Goal: Task Accomplishment & Management: Complete application form

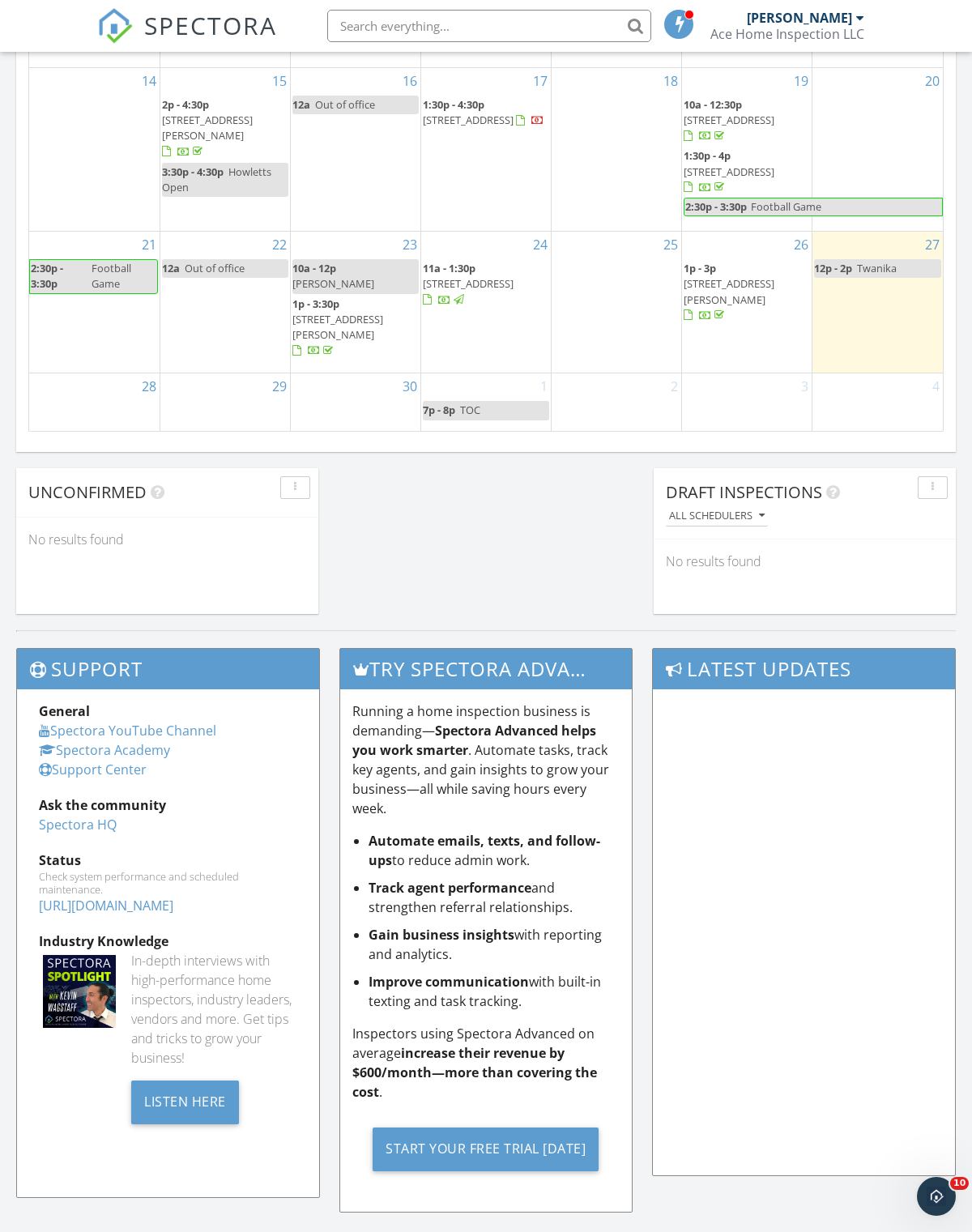
scroll to position [8, 8]
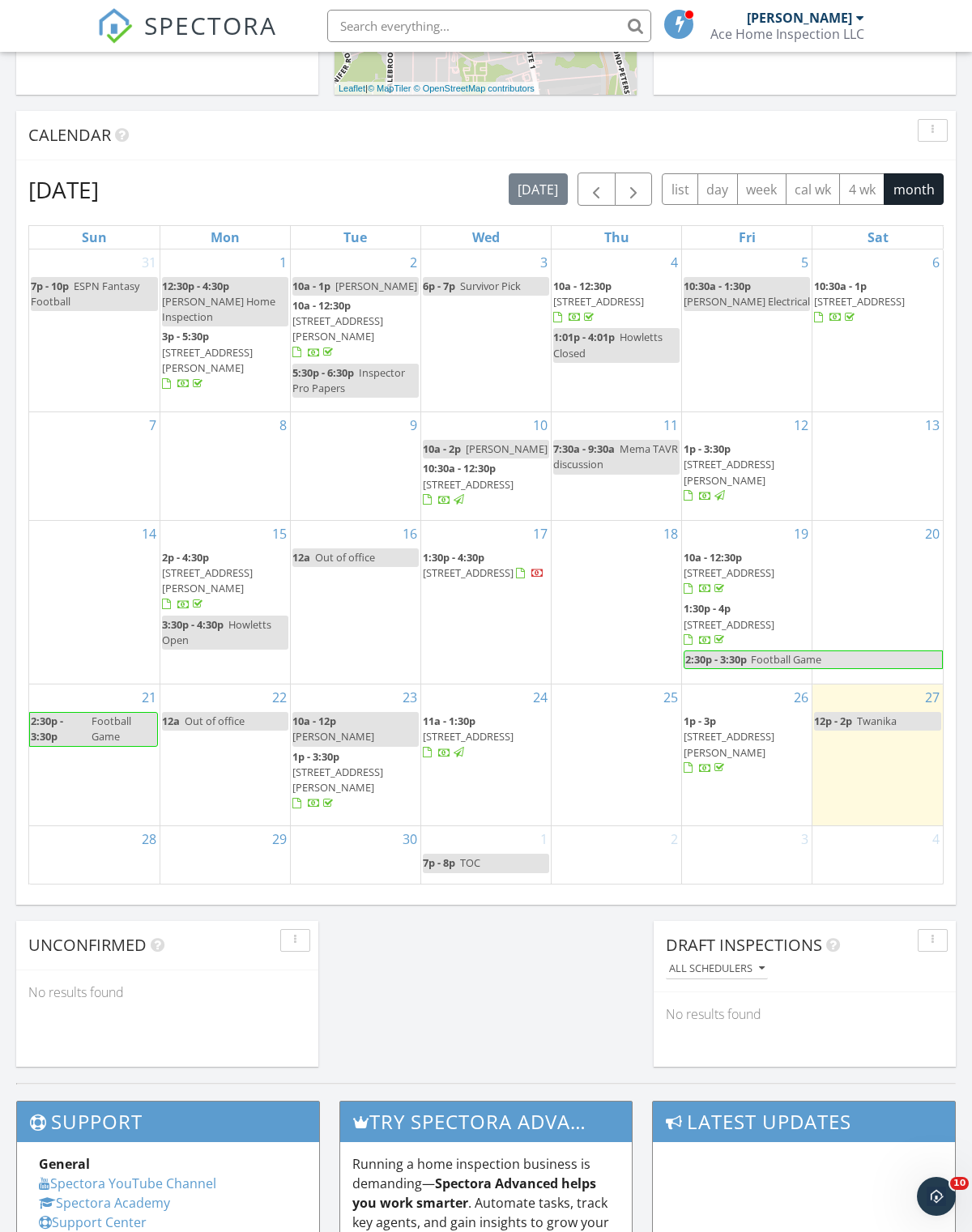
scroll to position [617, 0]
click at [411, 12] on input "text" at bounding box center [490, 26] width 324 height 32
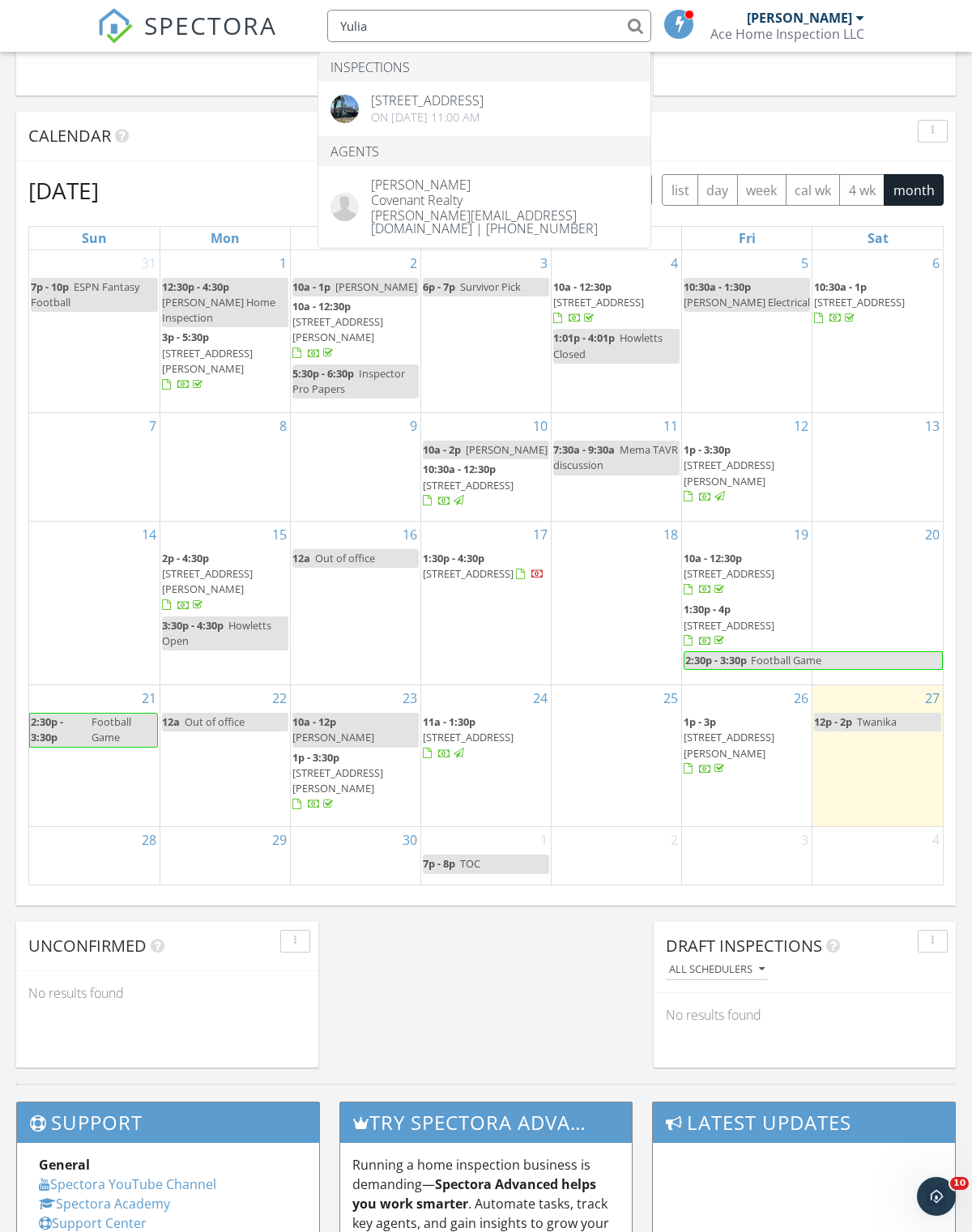
type input "Yulia"
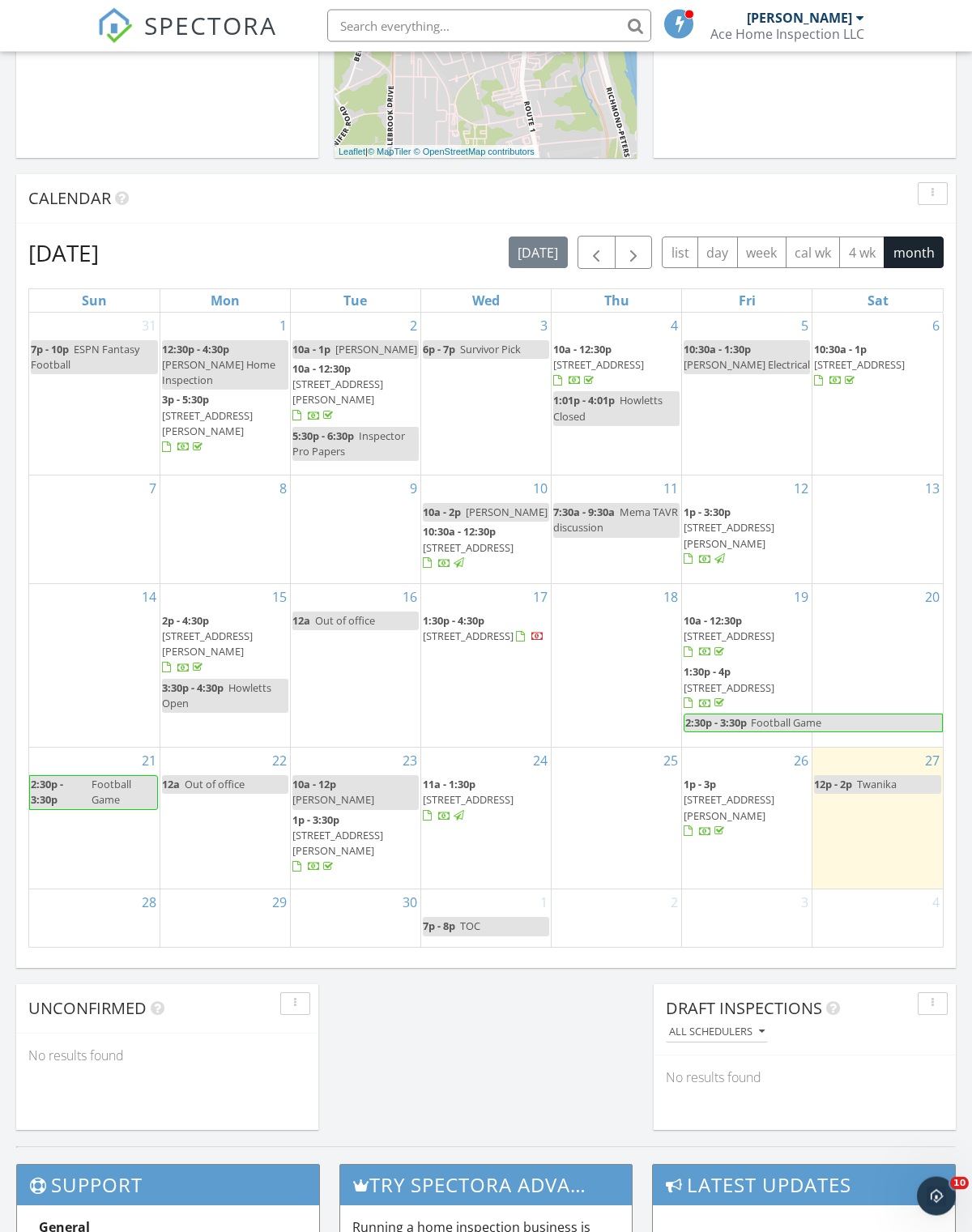
scroll to position [556, 0]
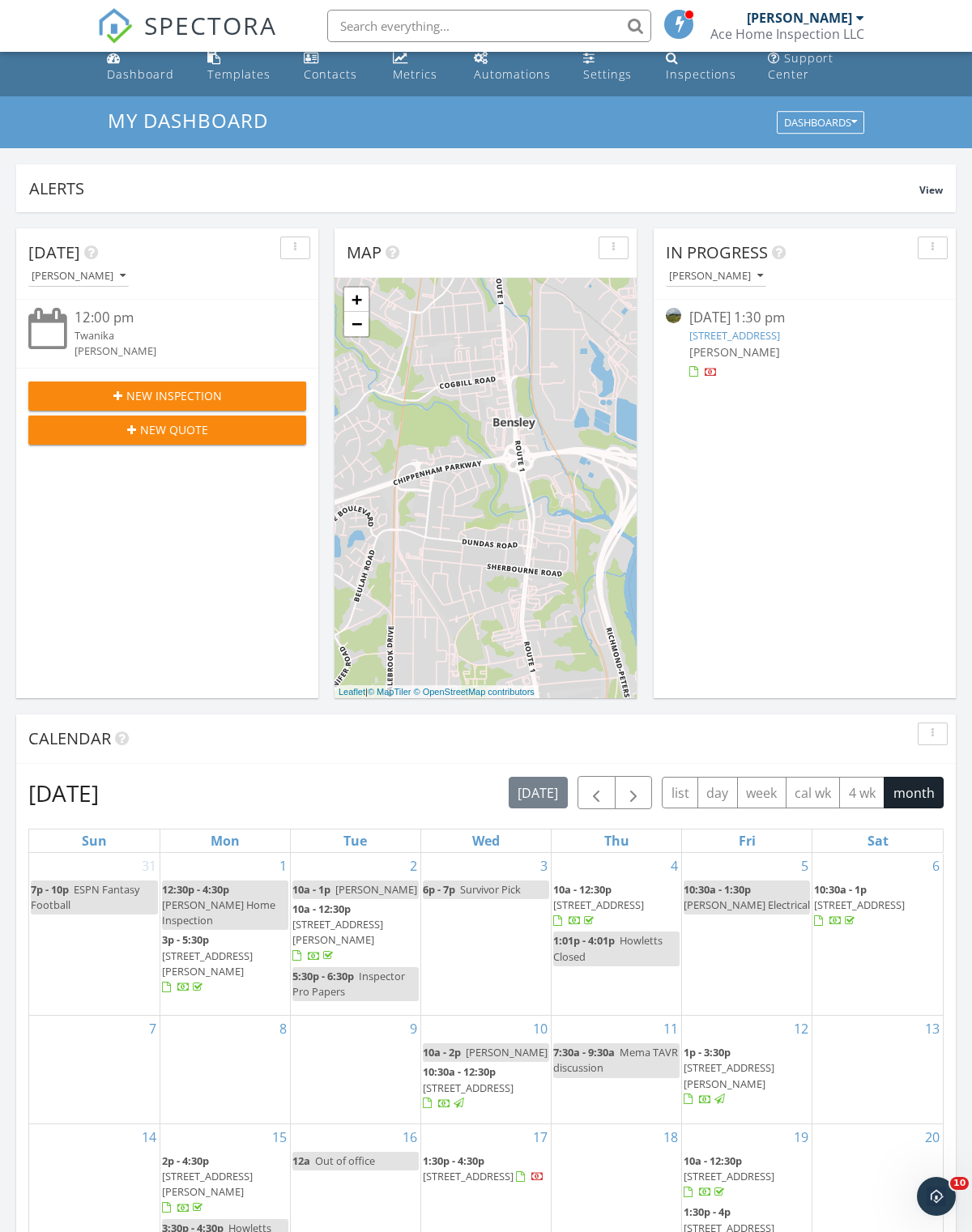
scroll to position [20, 0]
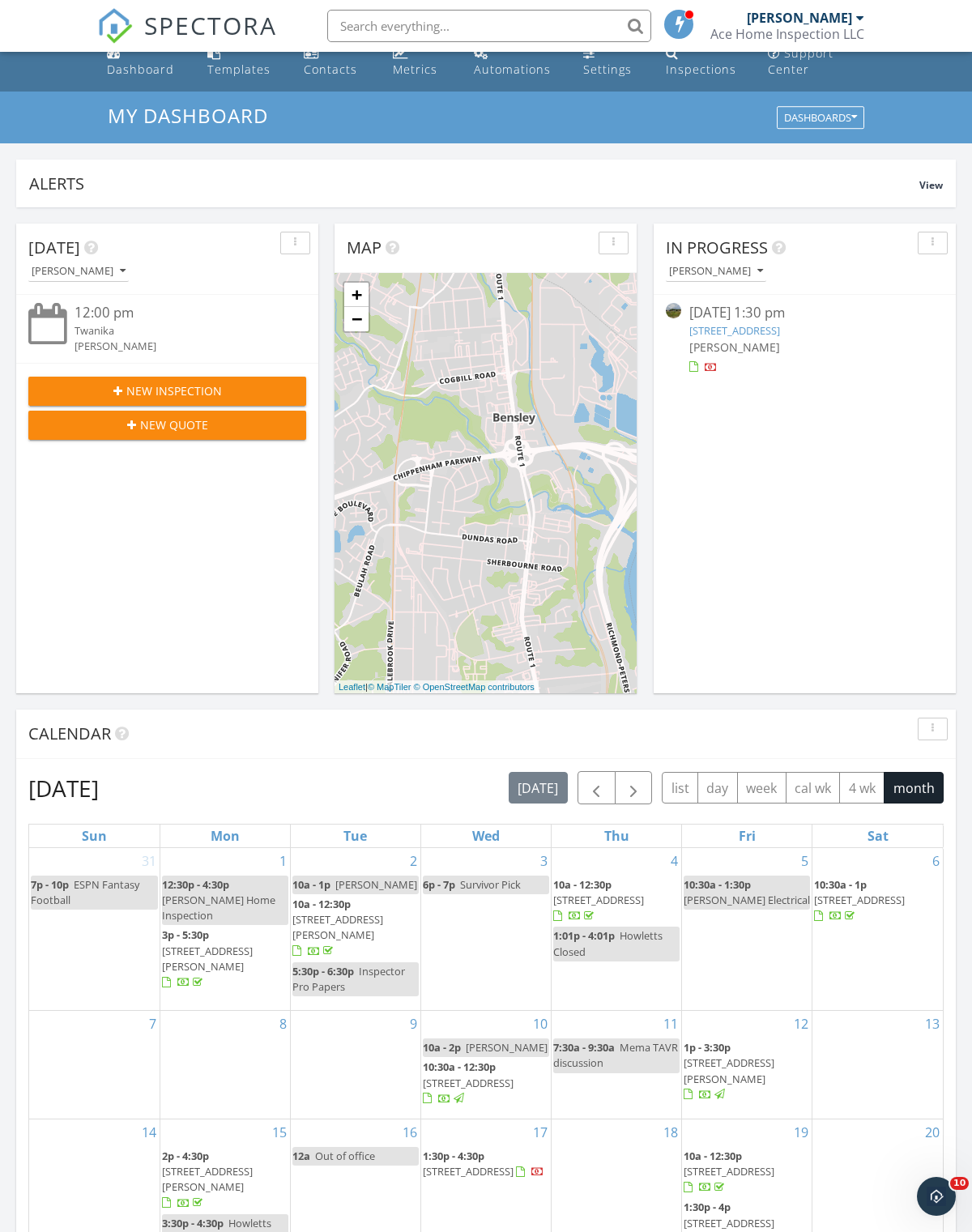
click at [179, 386] on span "New Inspection" at bounding box center [174, 391] width 95 height 17
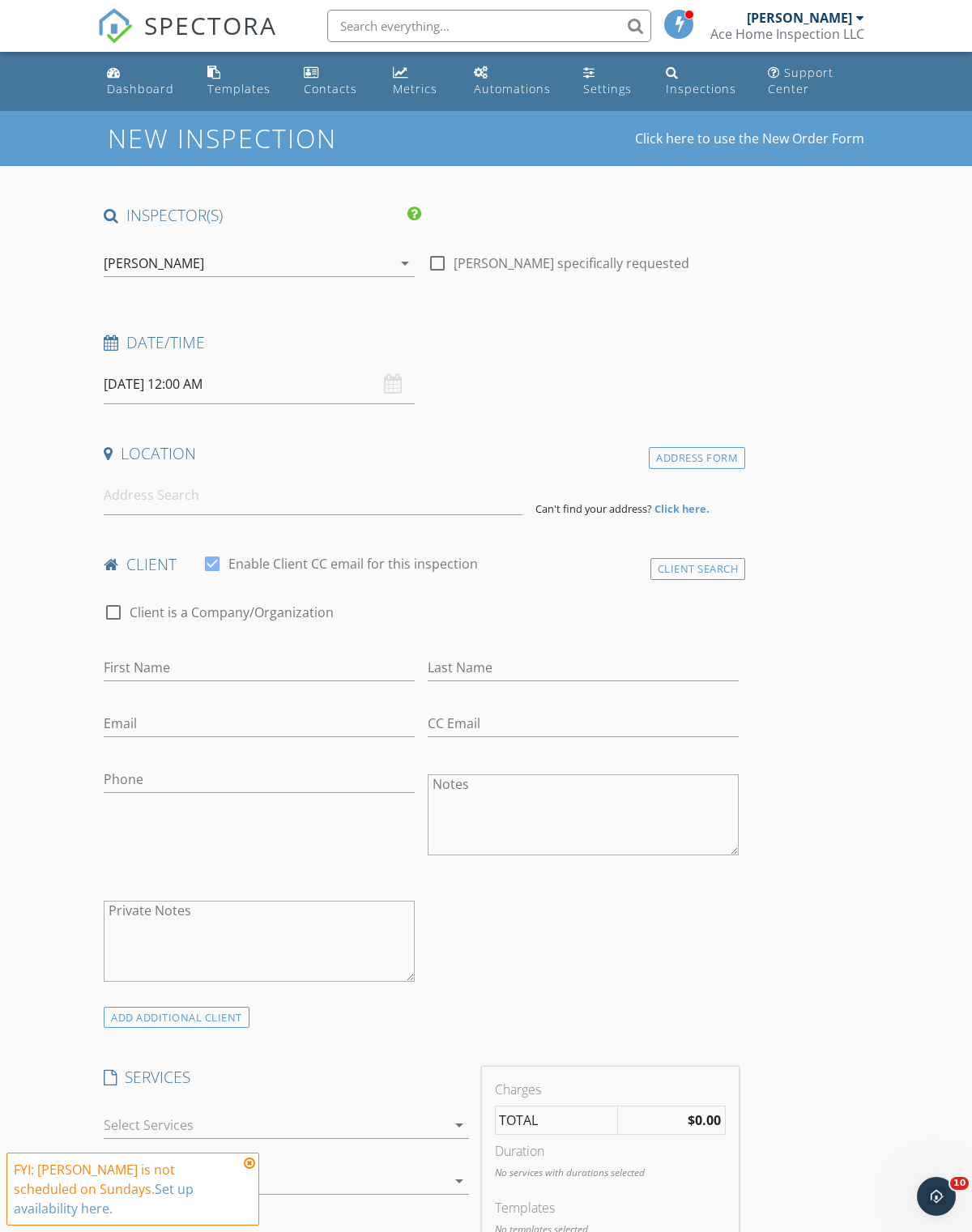
click at [239, 384] on input "09/28/2025 12:00 AM" at bounding box center [259, 384] width 311 height 40
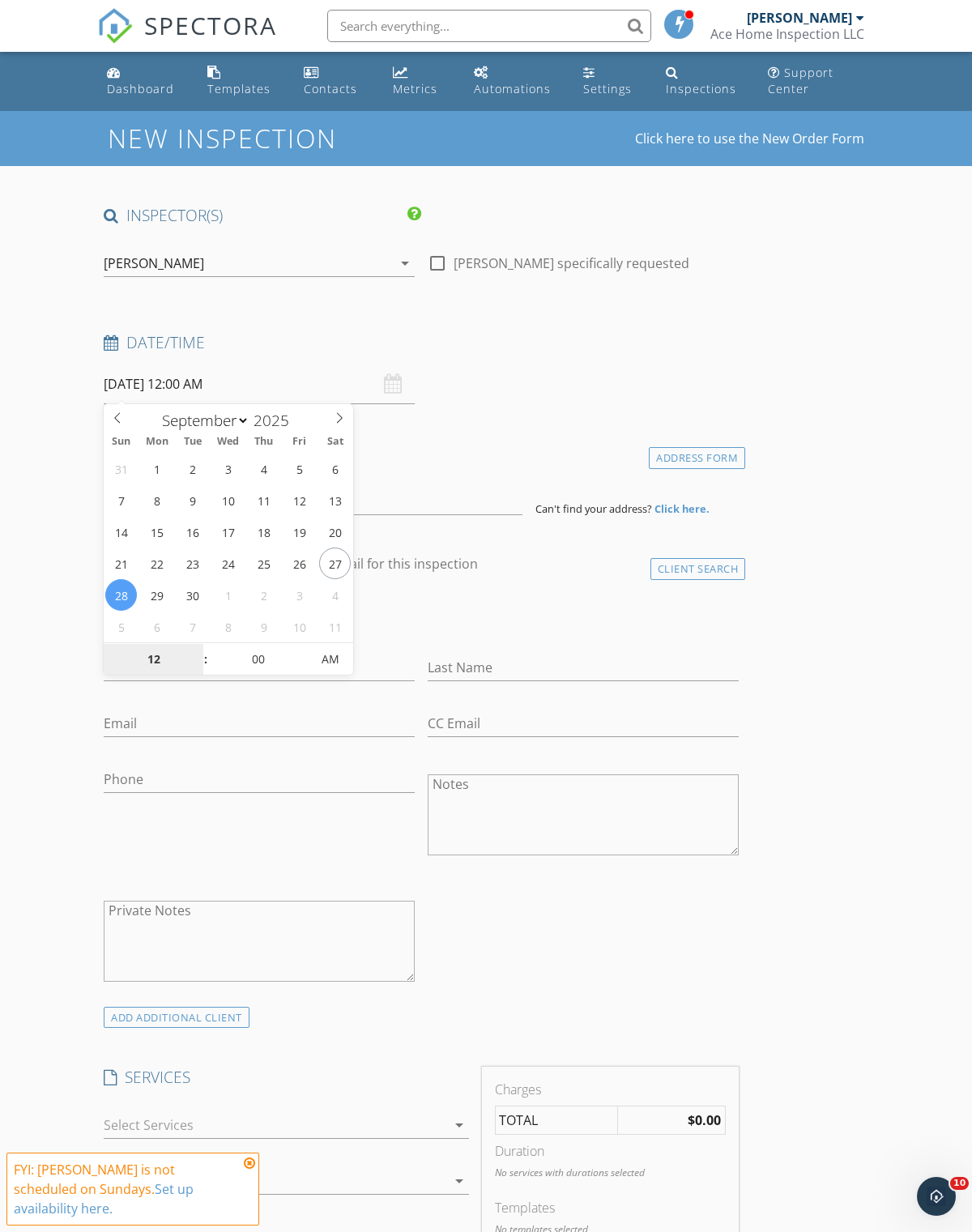
type input "09/29/2025 12:00 AM"
type input "01"
type input "09/29/2025 1:00 PM"
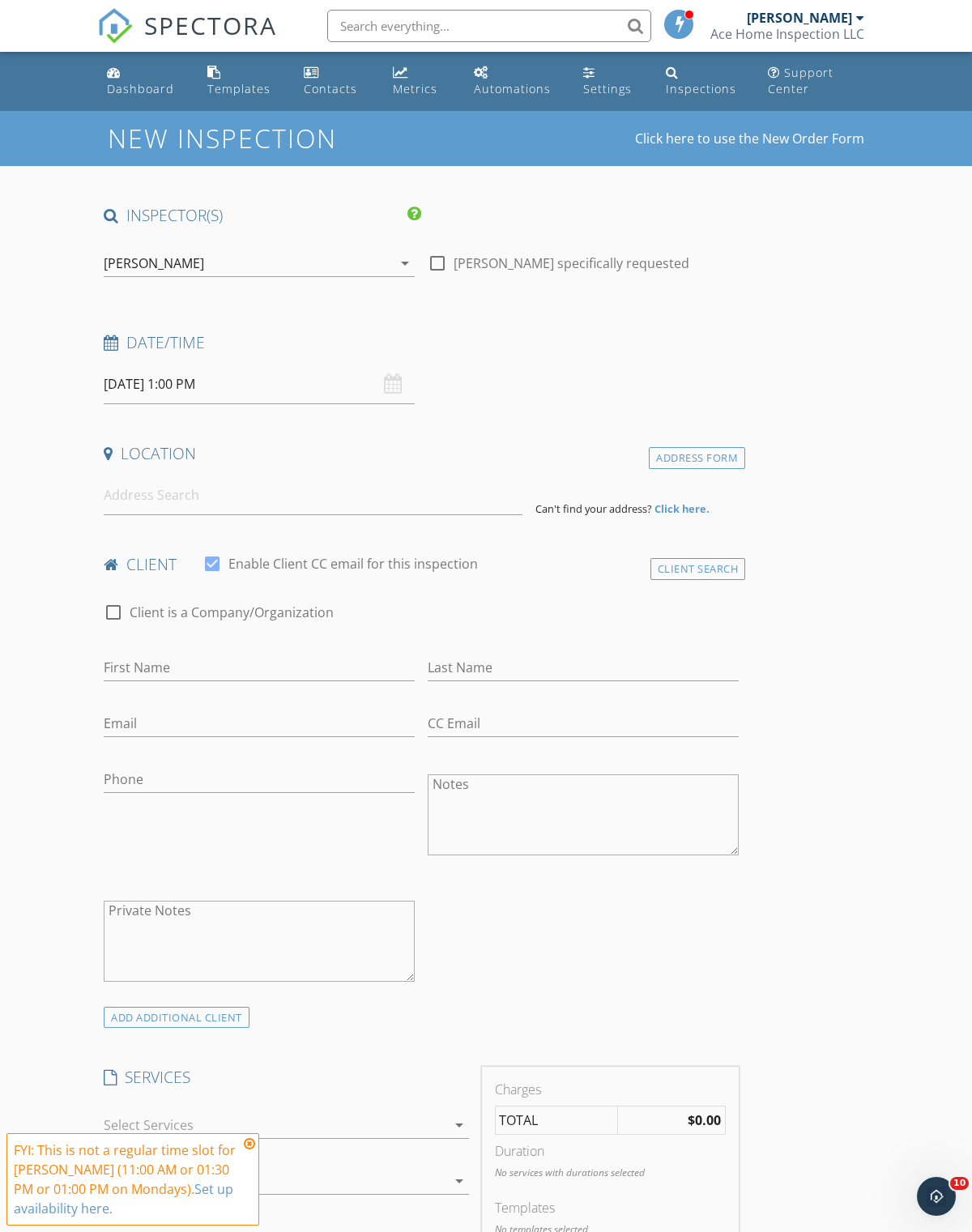
click at [187, 505] on input at bounding box center [313, 495] width 419 height 40
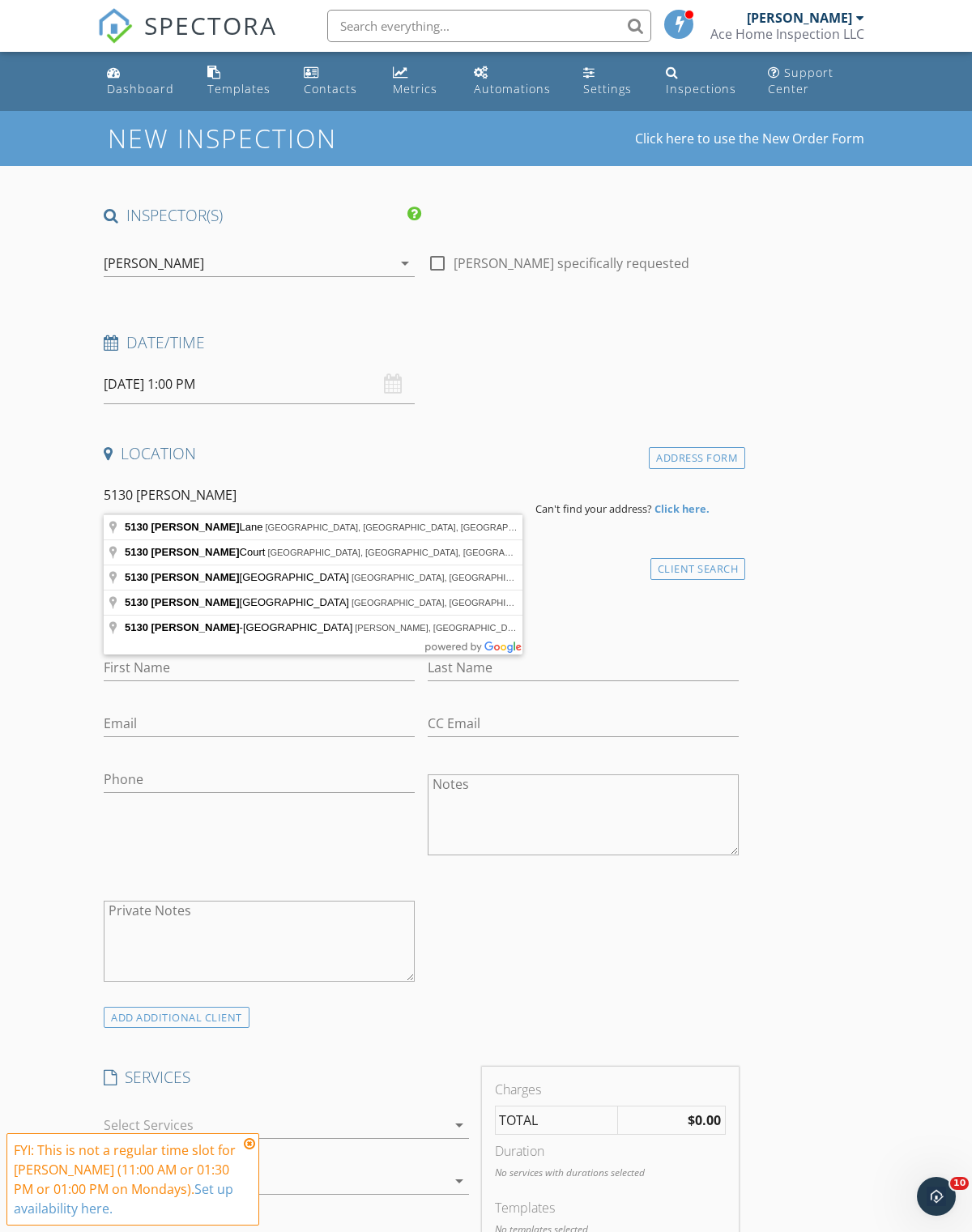
type input "5130 Lingle Lane, Richmond, VA, USA"
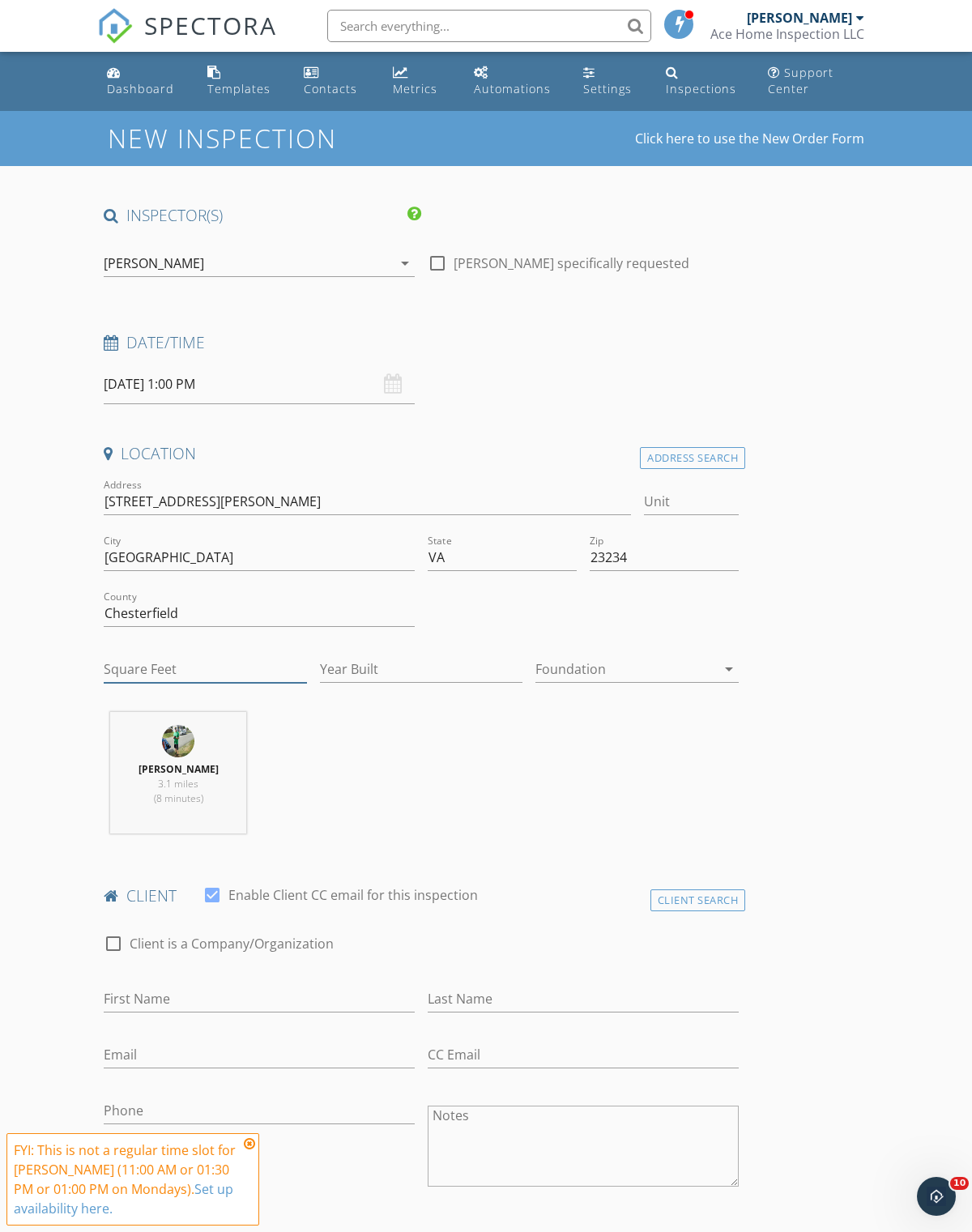
click at [161, 668] on input "Square Feet" at bounding box center [205, 669] width 203 height 26
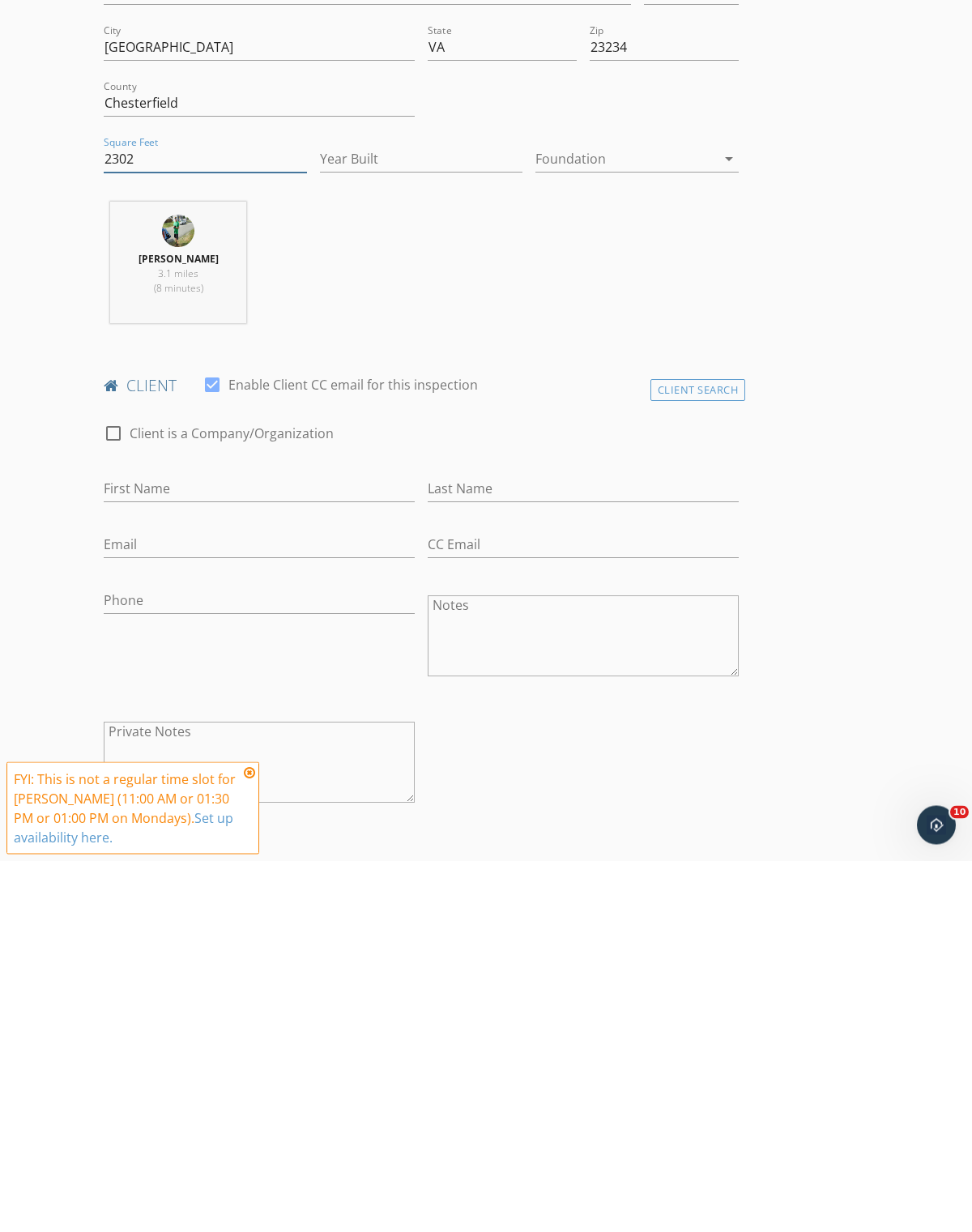
scroll to position [140, 0]
type input "2302"
click at [704, 749] on div "Client Search" at bounding box center [698, 760] width 95 height 22
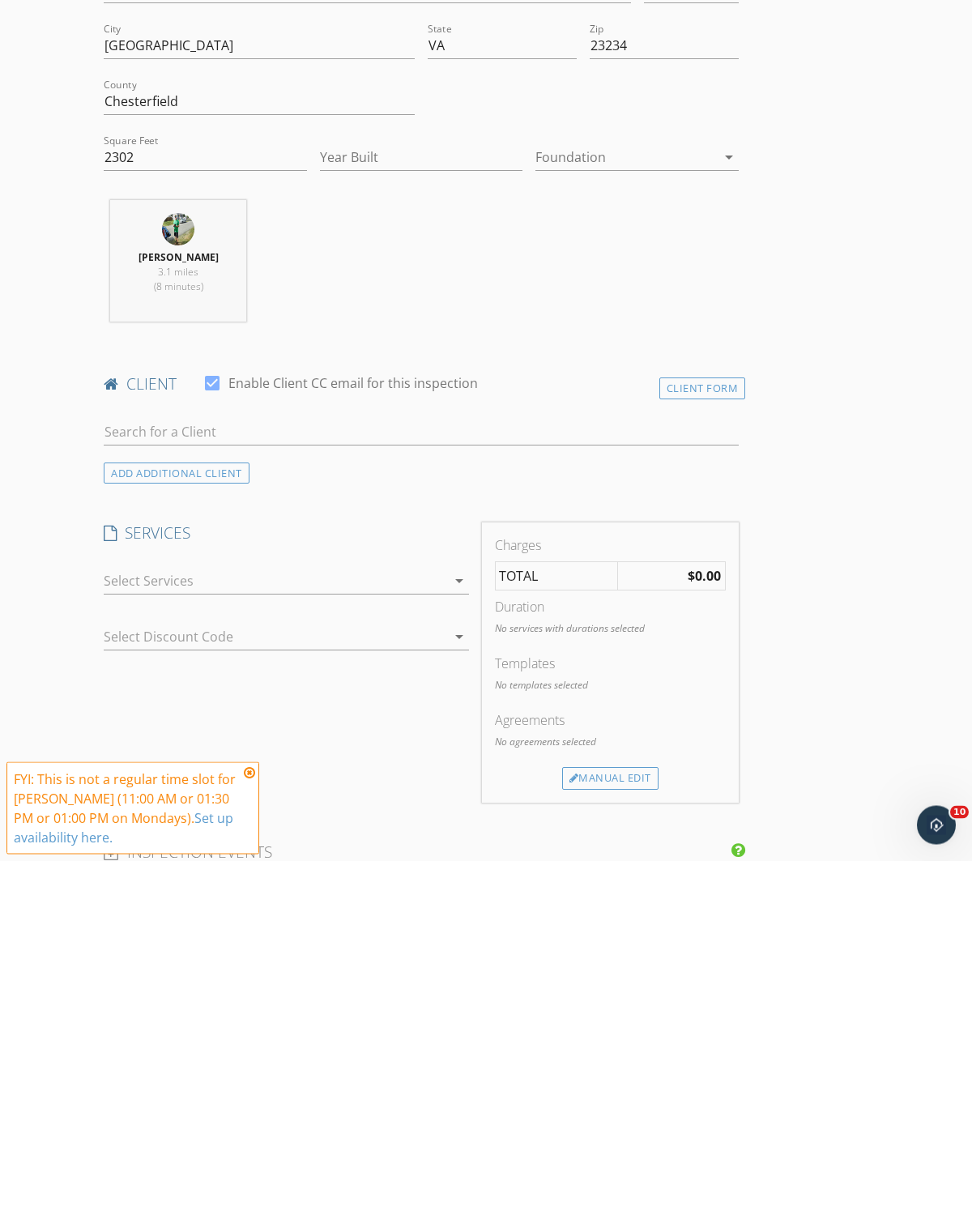
scroll to position [512, 0]
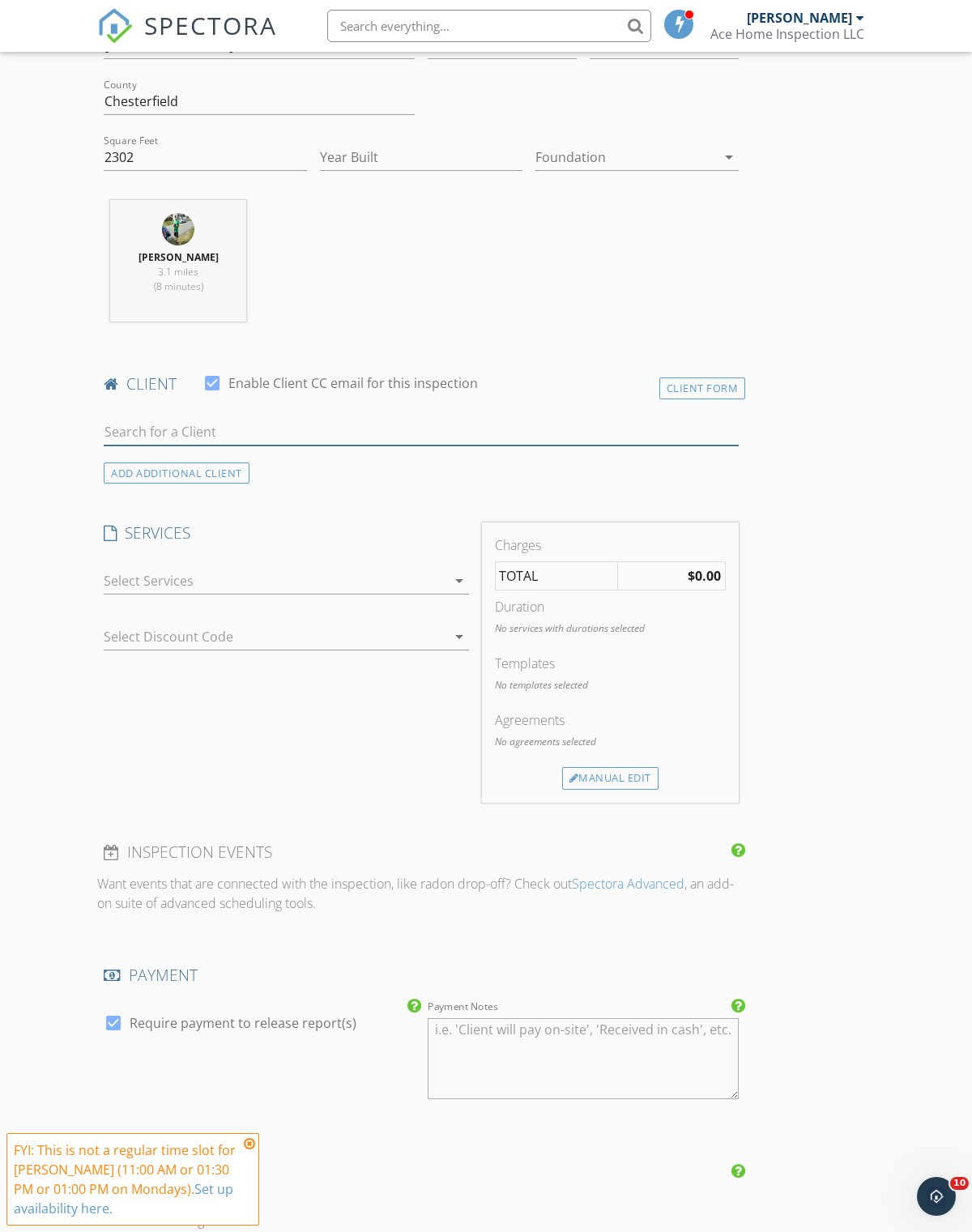
click at [249, 434] on input "text" at bounding box center [421, 432] width 635 height 26
type input "M"
type input "P"
click at [698, 387] on div "Client Form" at bounding box center [702, 388] width 86 height 22
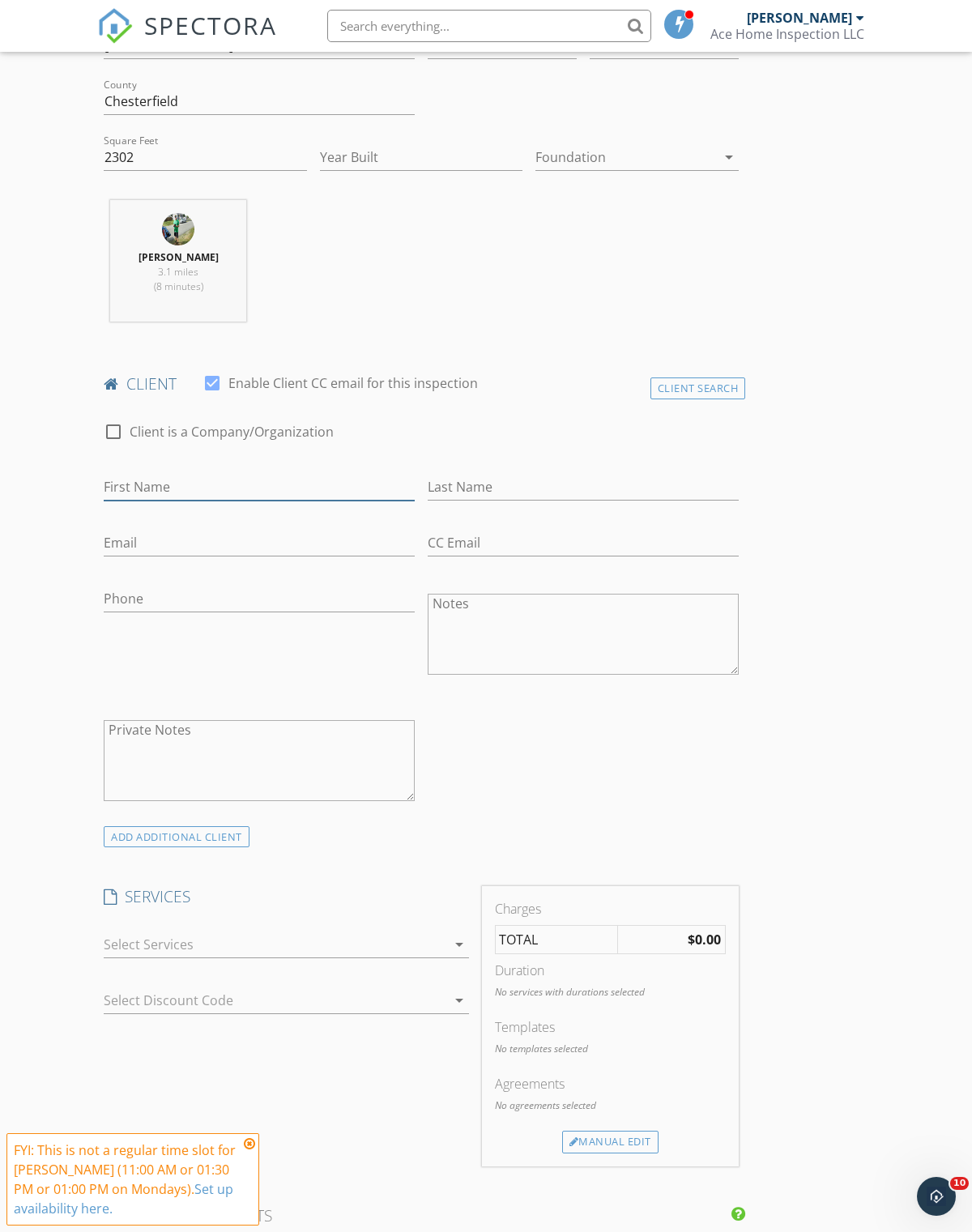
click at [165, 482] on input "First Name" at bounding box center [259, 487] width 311 height 26
type input "Marta"
click at [444, 486] on input "Last Name" at bounding box center [584, 487] width 311 height 26
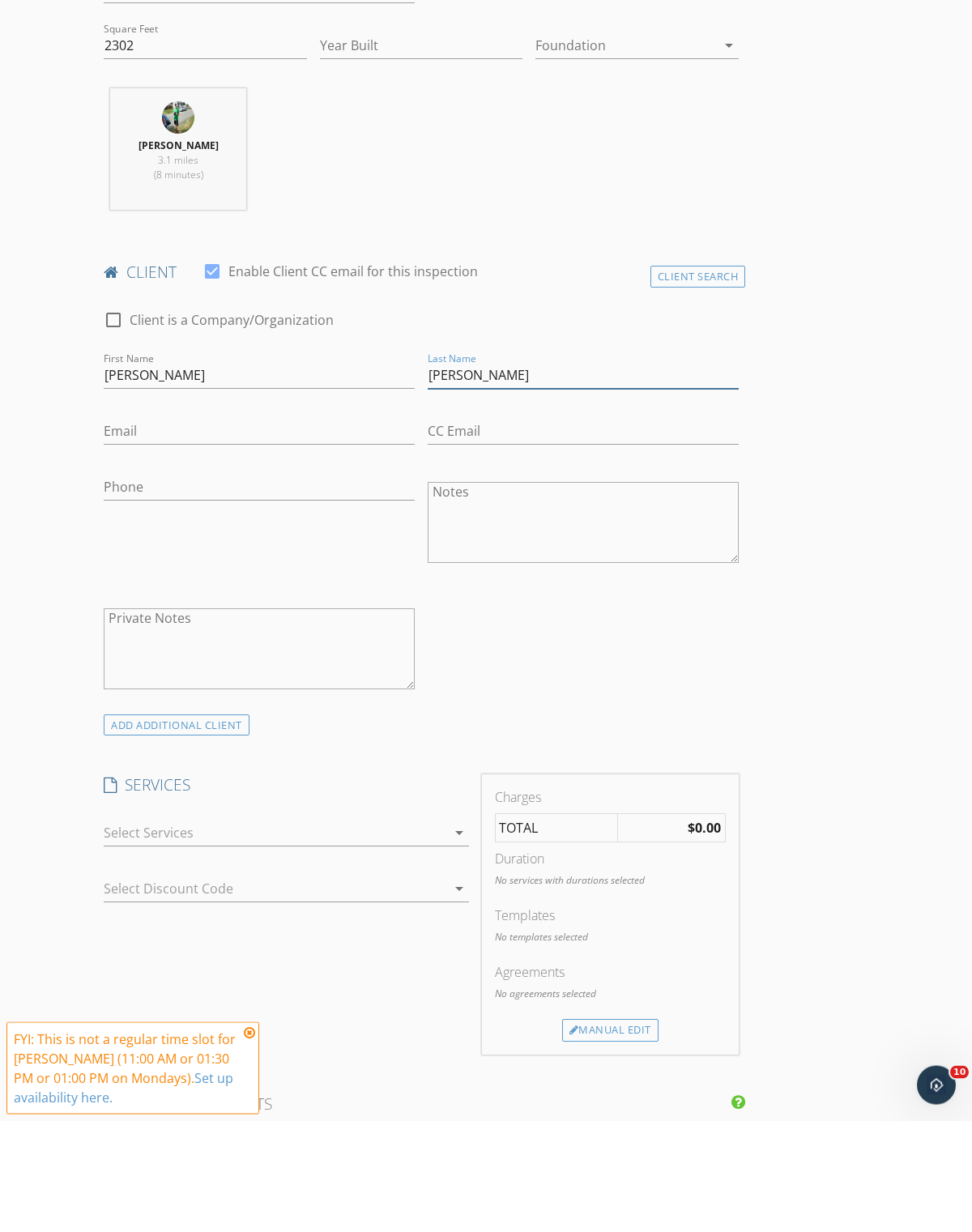
type input "Turcios Palencia"
click at [160, 530] on input "Email" at bounding box center [259, 543] width 311 height 26
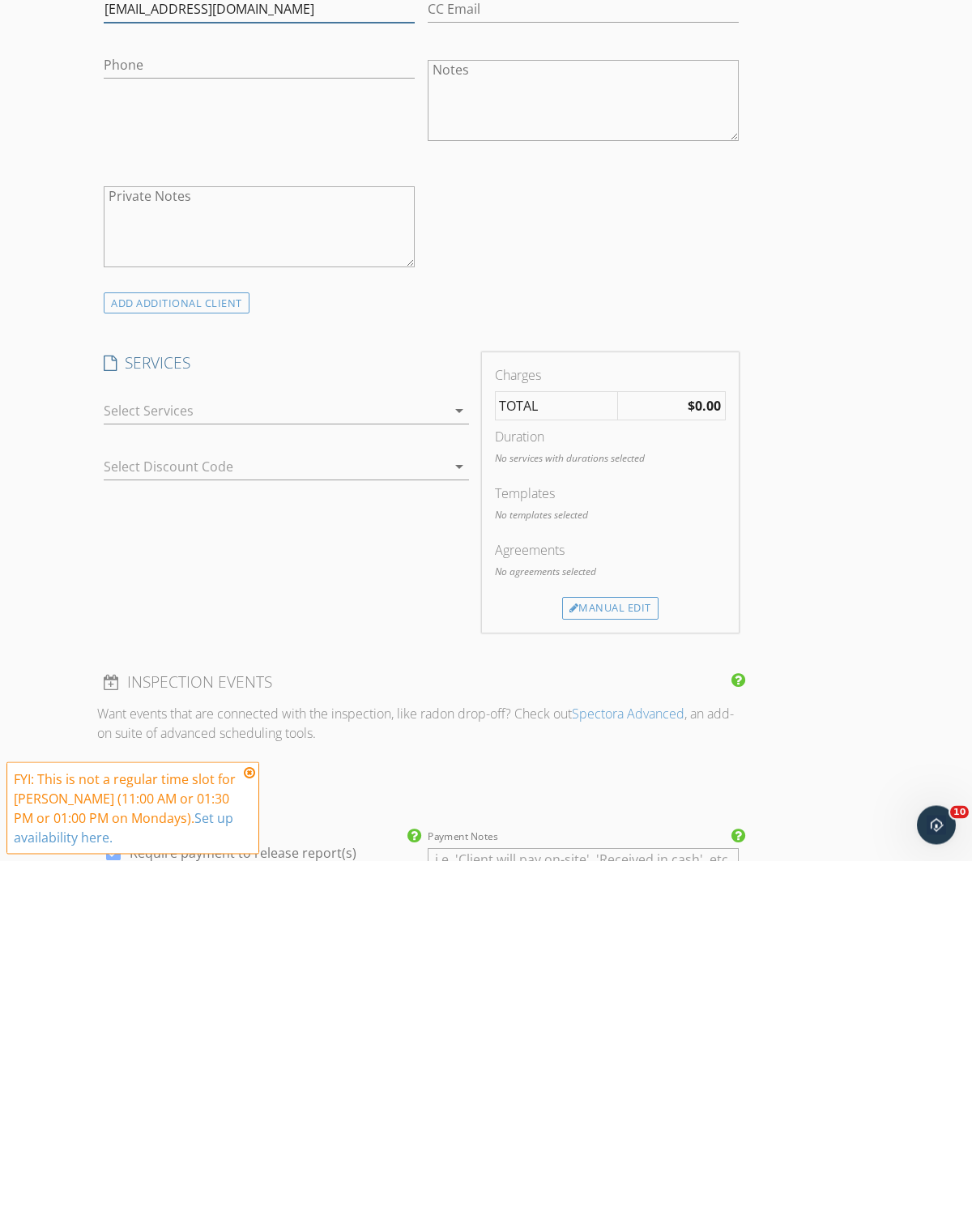
type input "Liliturciospalencia@gmail.com"
click at [426, 769] on div at bounding box center [275, 782] width 342 height 26
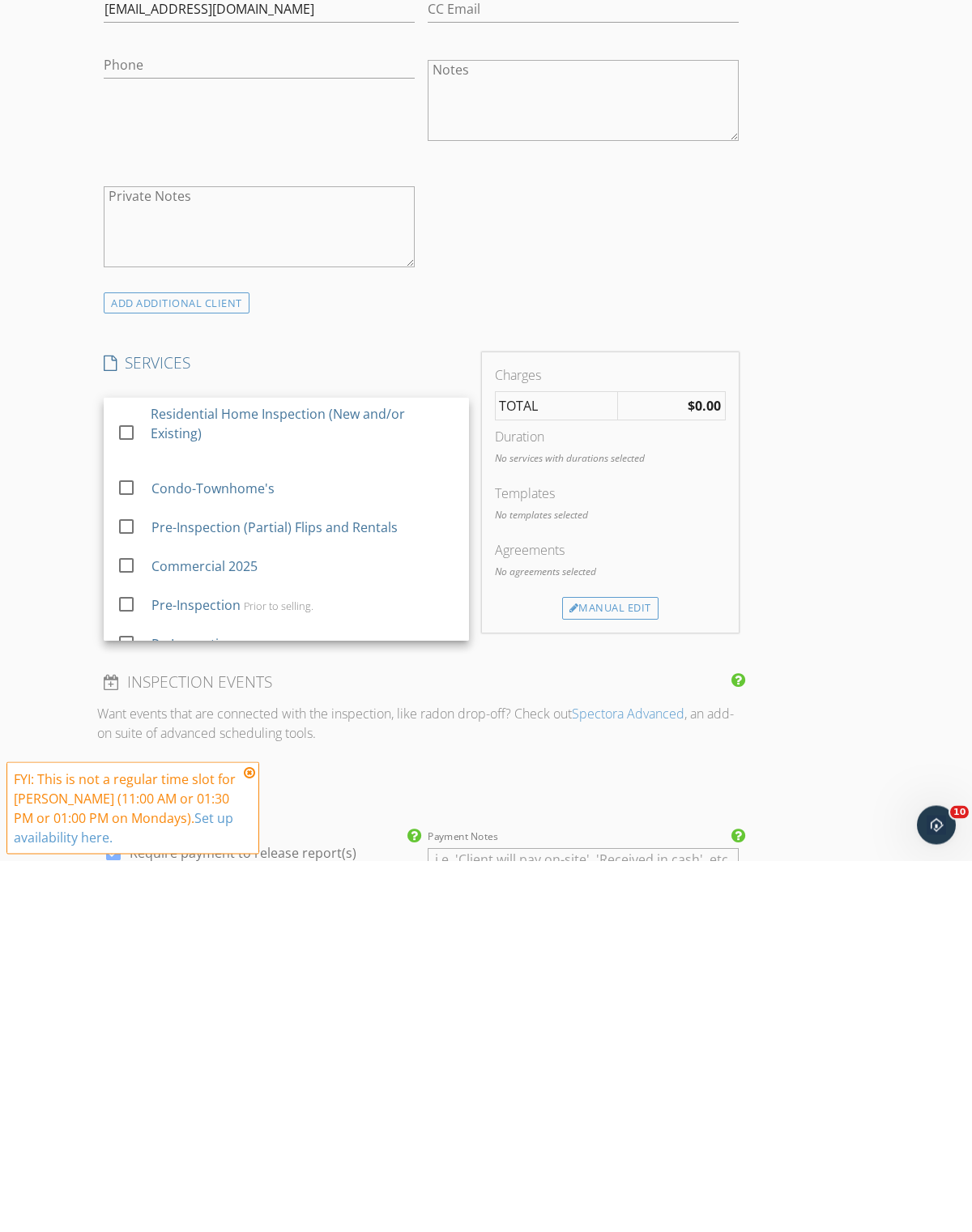
scroll to position [1046, 0]
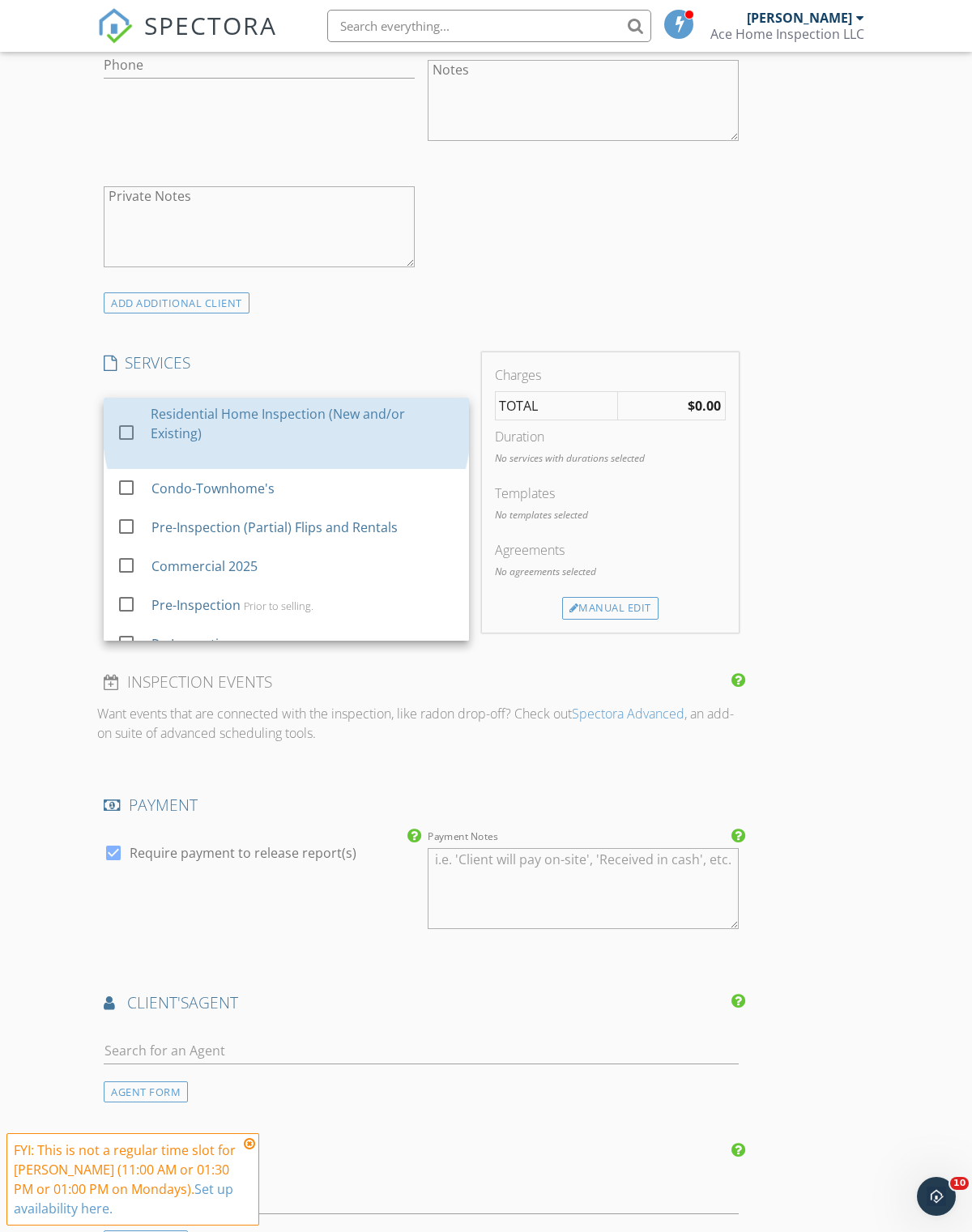
click at [125, 419] on div at bounding box center [126, 432] width 27 height 27
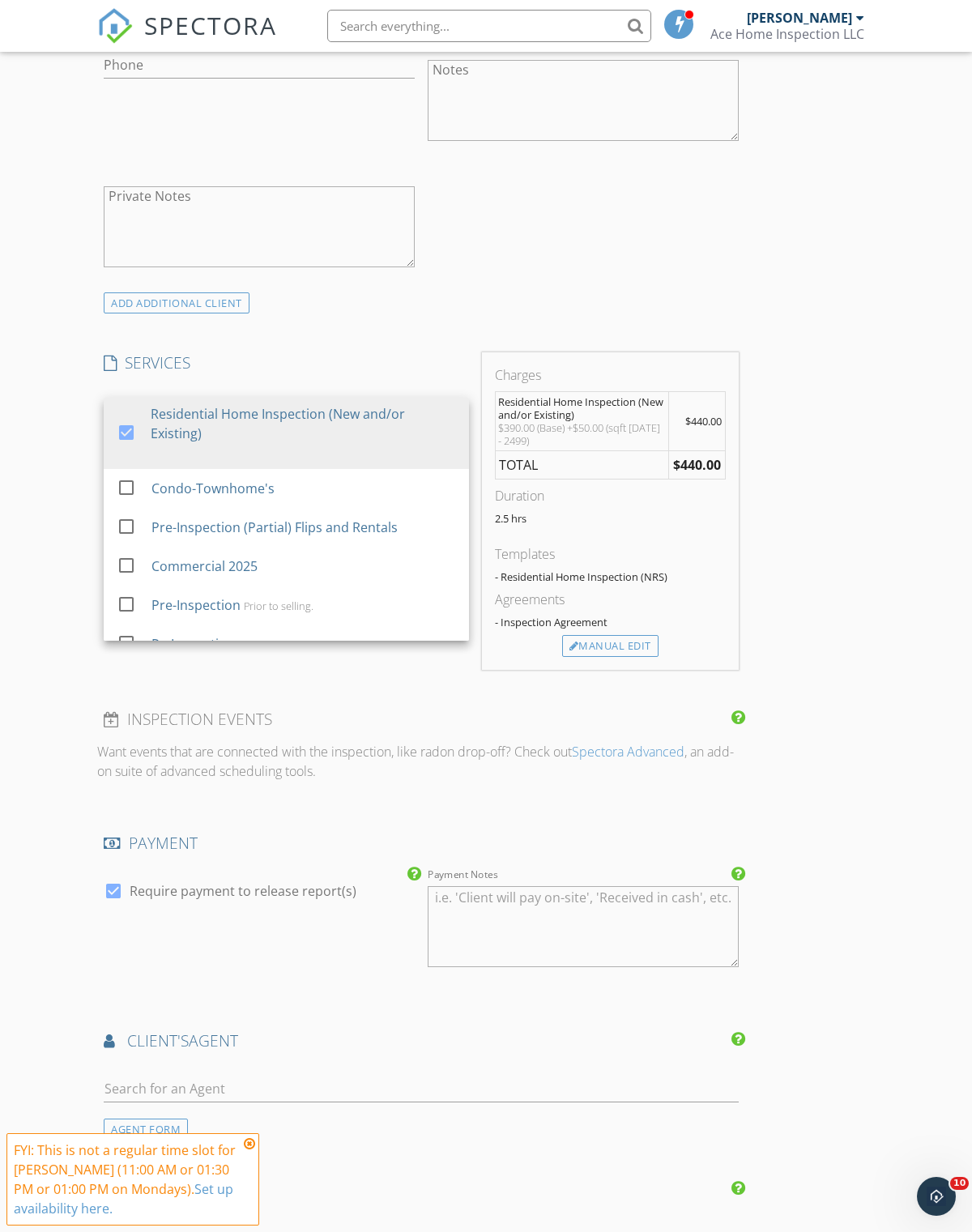
click at [870, 491] on div "INSPECTOR(S) check_box Timothy Thoner PRIMARY Timothy Thoner arrow_drop_down ch…" at bounding box center [486, 713] width 778 height 3108
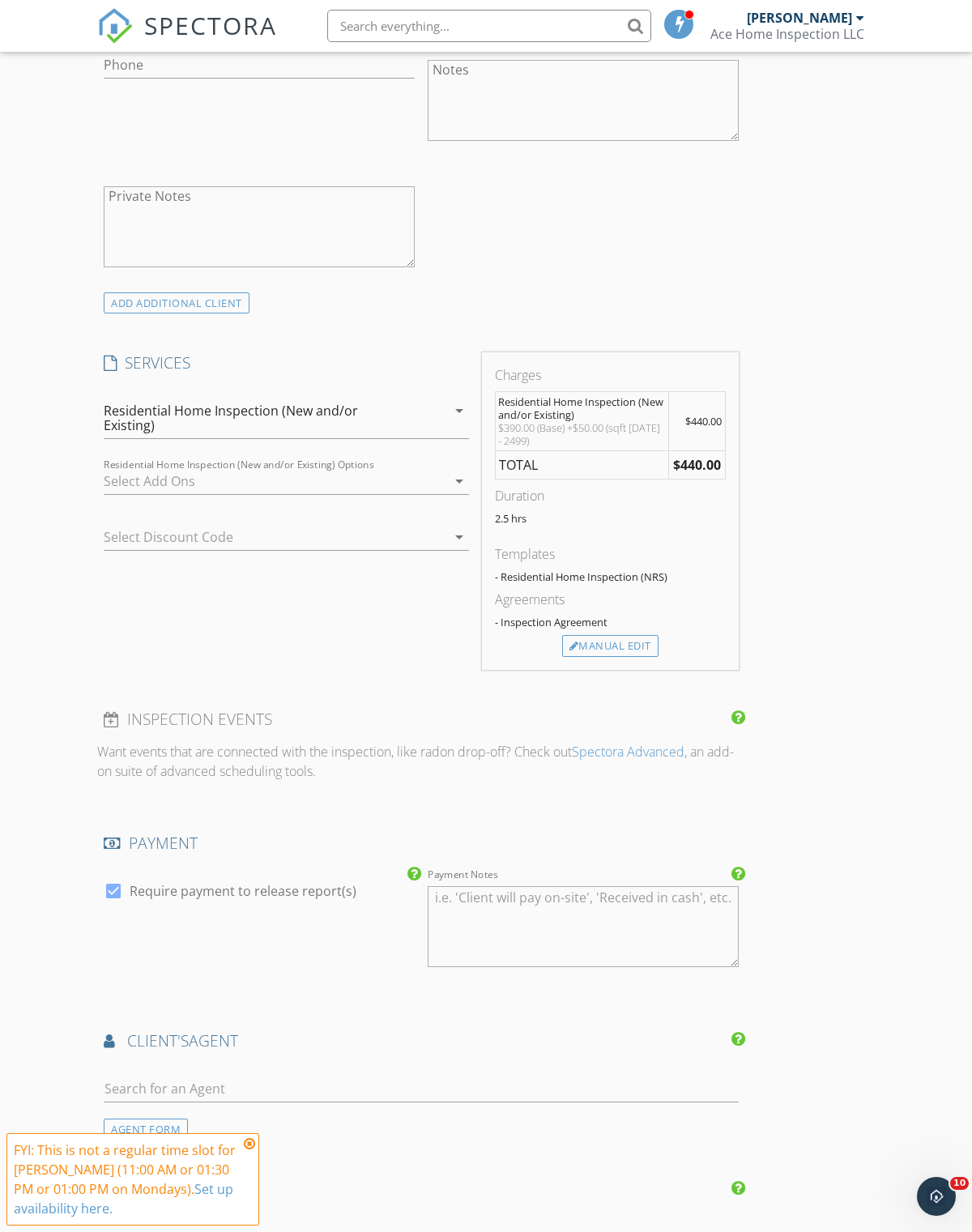
click at [301, 524] on div at bounding box center [263, 537] width 320 height 26
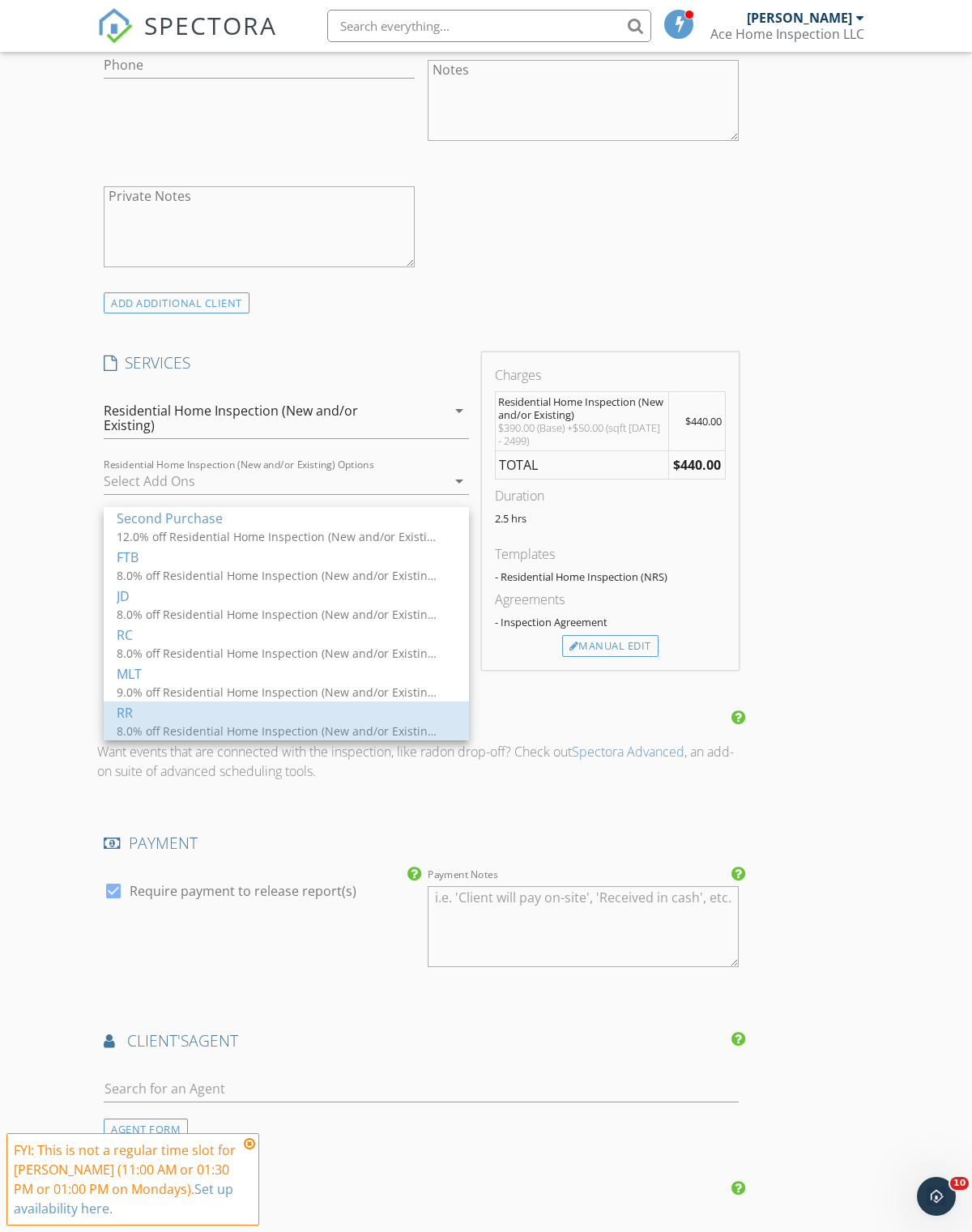
click at [196, 724] on div "8.0% off Residential Home Inspection (New and/or Existing), Condo-Townhome's, P…" at bounding box center [279, 731] width 324 height 17
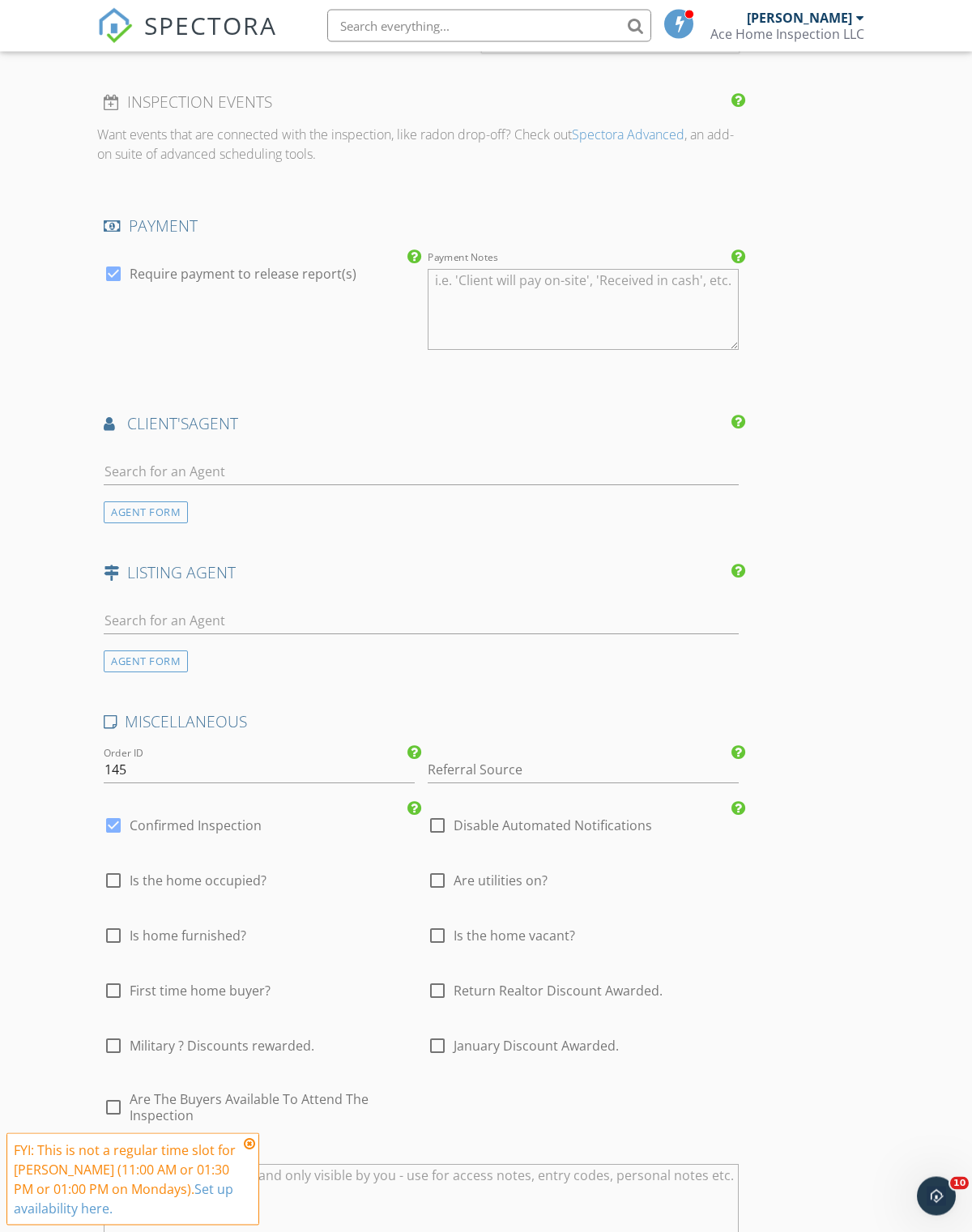
scroll to position [1676, 0]
click at [210, 465] on input "text" at bounding box center [421, 472] width 635 height 26
click at [857, 540] on div "INSPECTOR(S) check_box Timothy Thoner PRIMARY Timothy Thoner arrow_drop_down ch…" at bounding box center [486, 90] width 778 height 3121
click at [250, 478] on input "Yul" at bounding box center [421, 472] width 635 height 26
type input "Y"
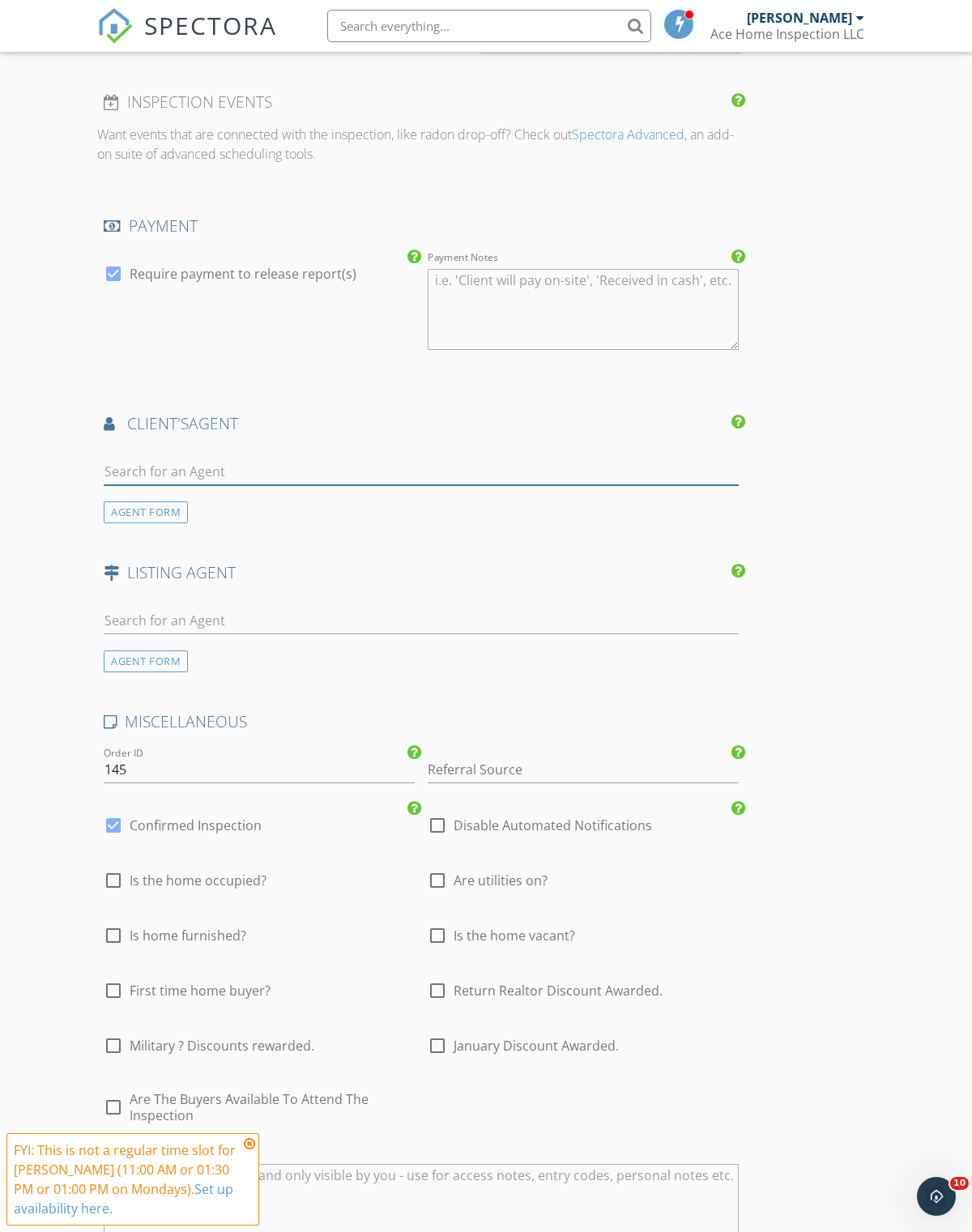
click at [207, 466] on input "text" at bounding box center [421, 472] width 635 height 26
type input "Yuli"
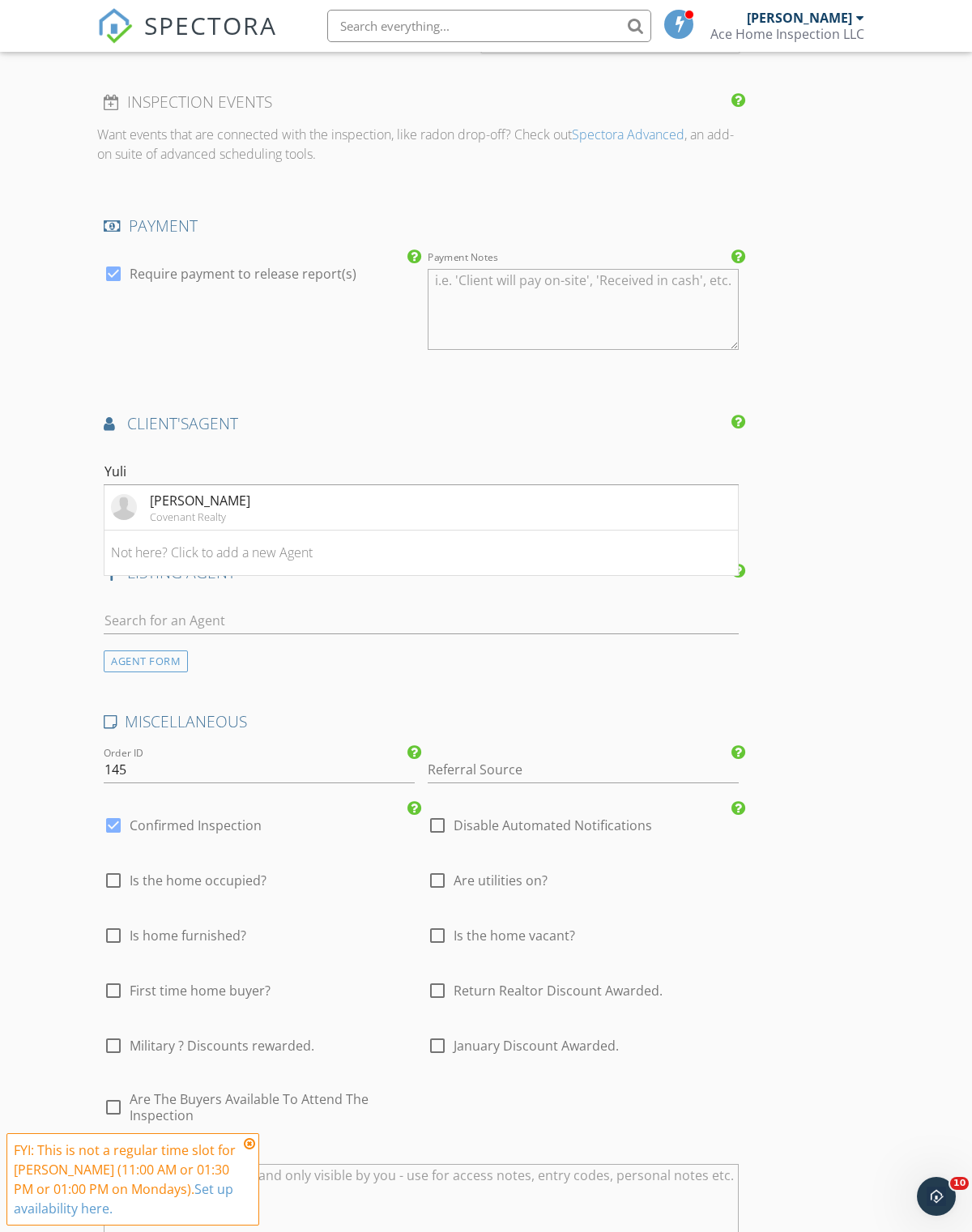
click at [267, 514] on li "Yuliana Pelaez Covenant Realty" at bounding box center [421, 508] width 634 height 45
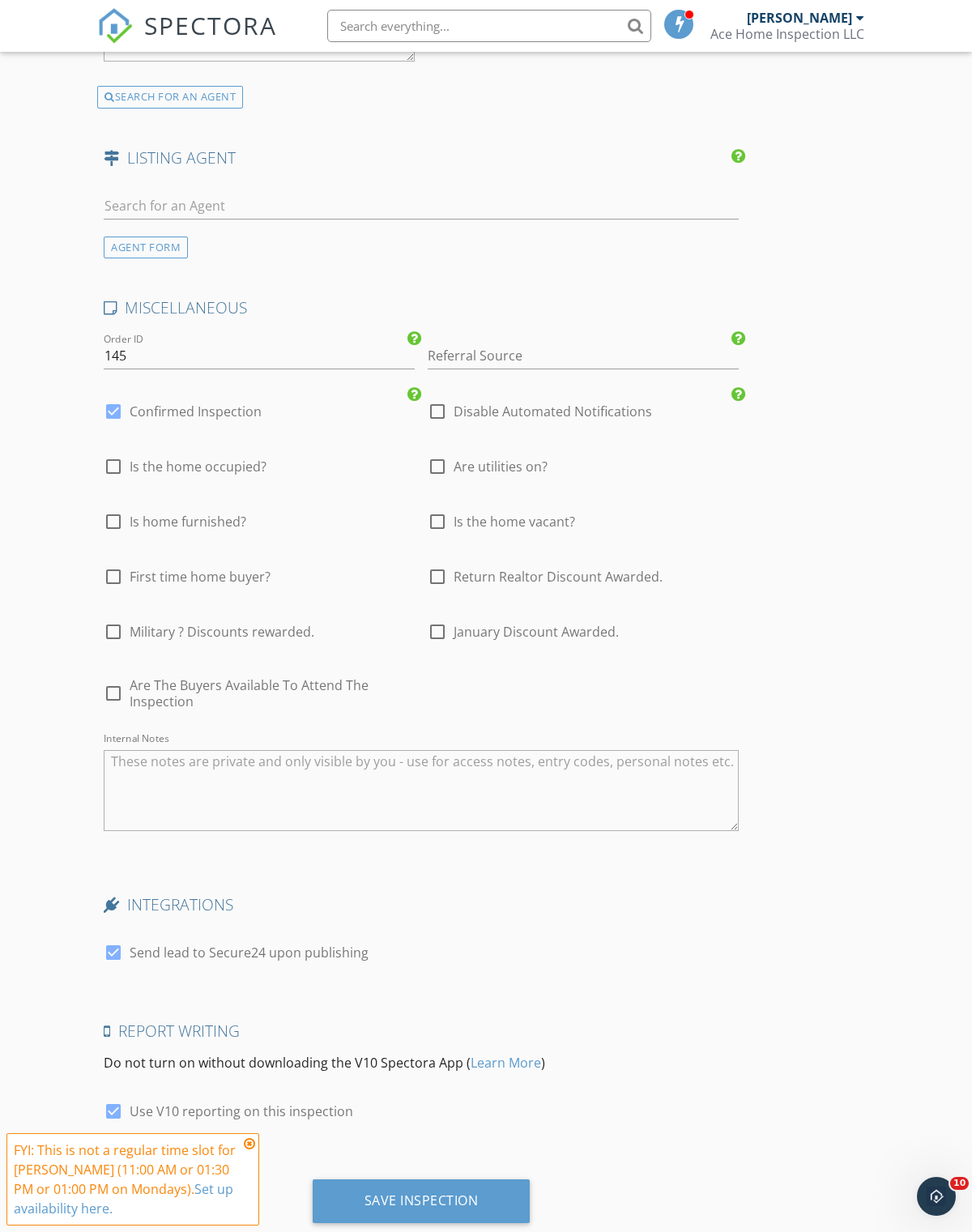
scroll to position [2578, 0]
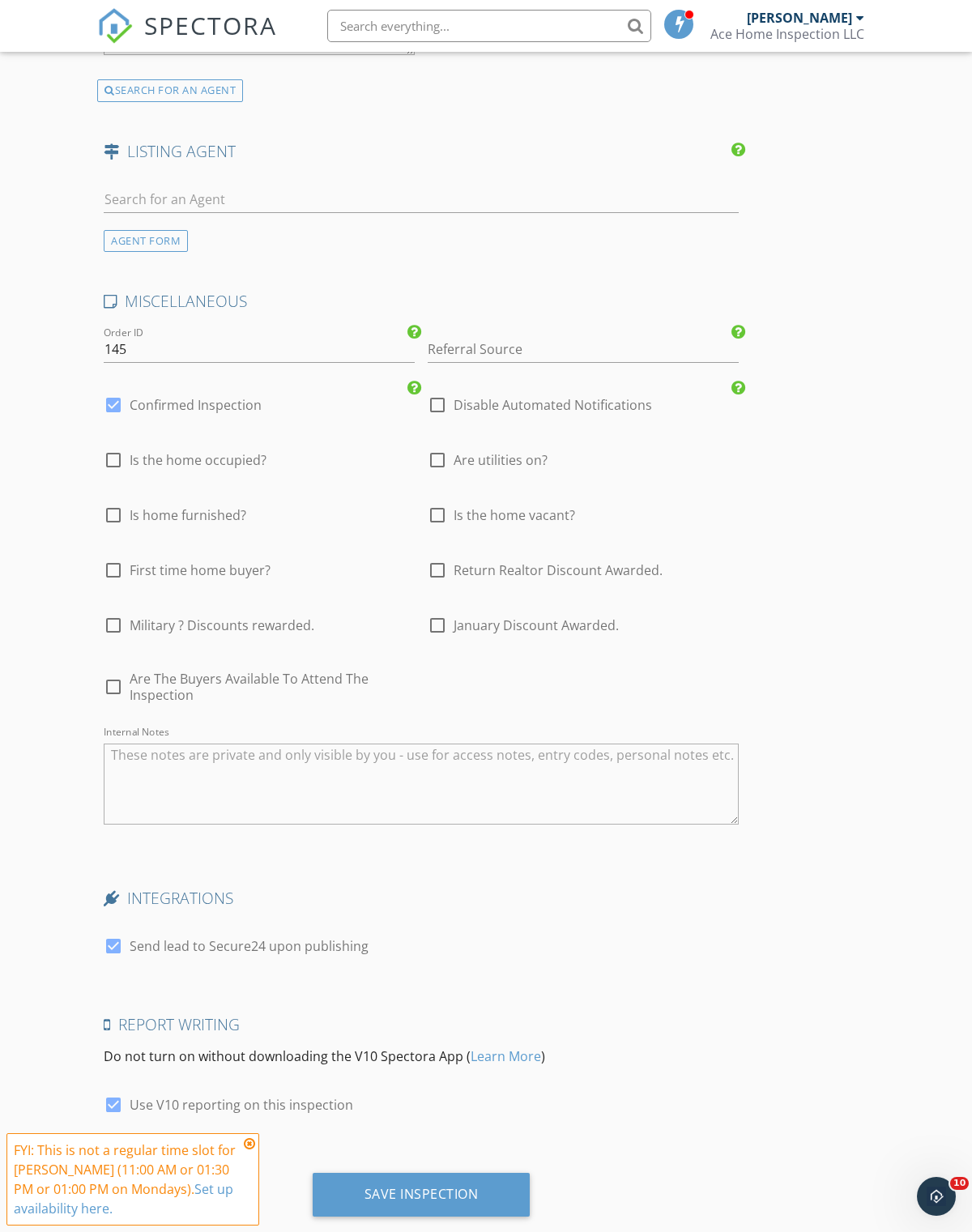
click at [449, 567] on div at bounding box center [437, 570] width 27 height 27
checkbox input "true"
click at [416, 1186] on div "Save Inspection" at bounding box center [421, 1194] width 114 height 16
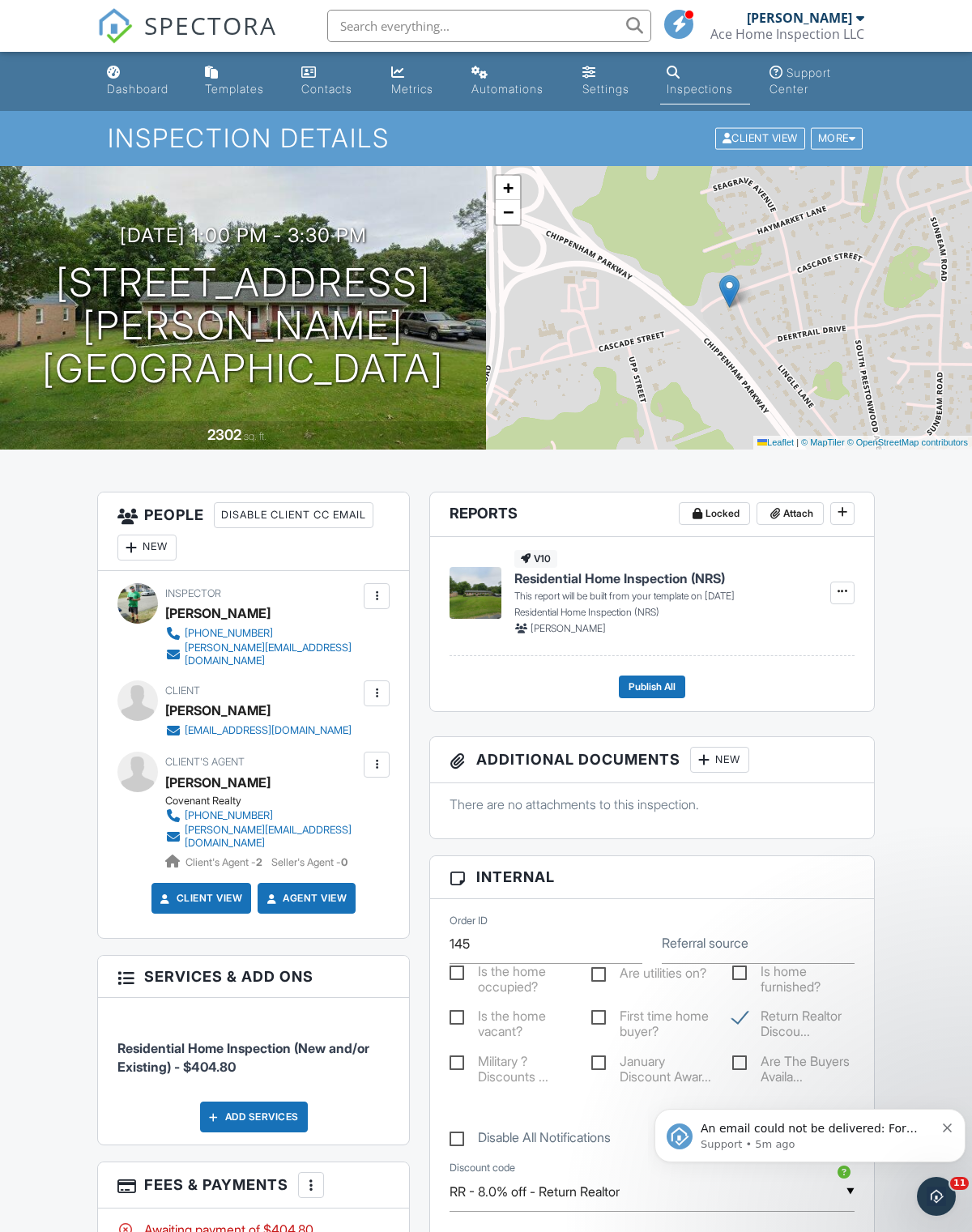
click at [153, 90] on div "Dashboard" at bounding box center [137, 88] width 62 height 14
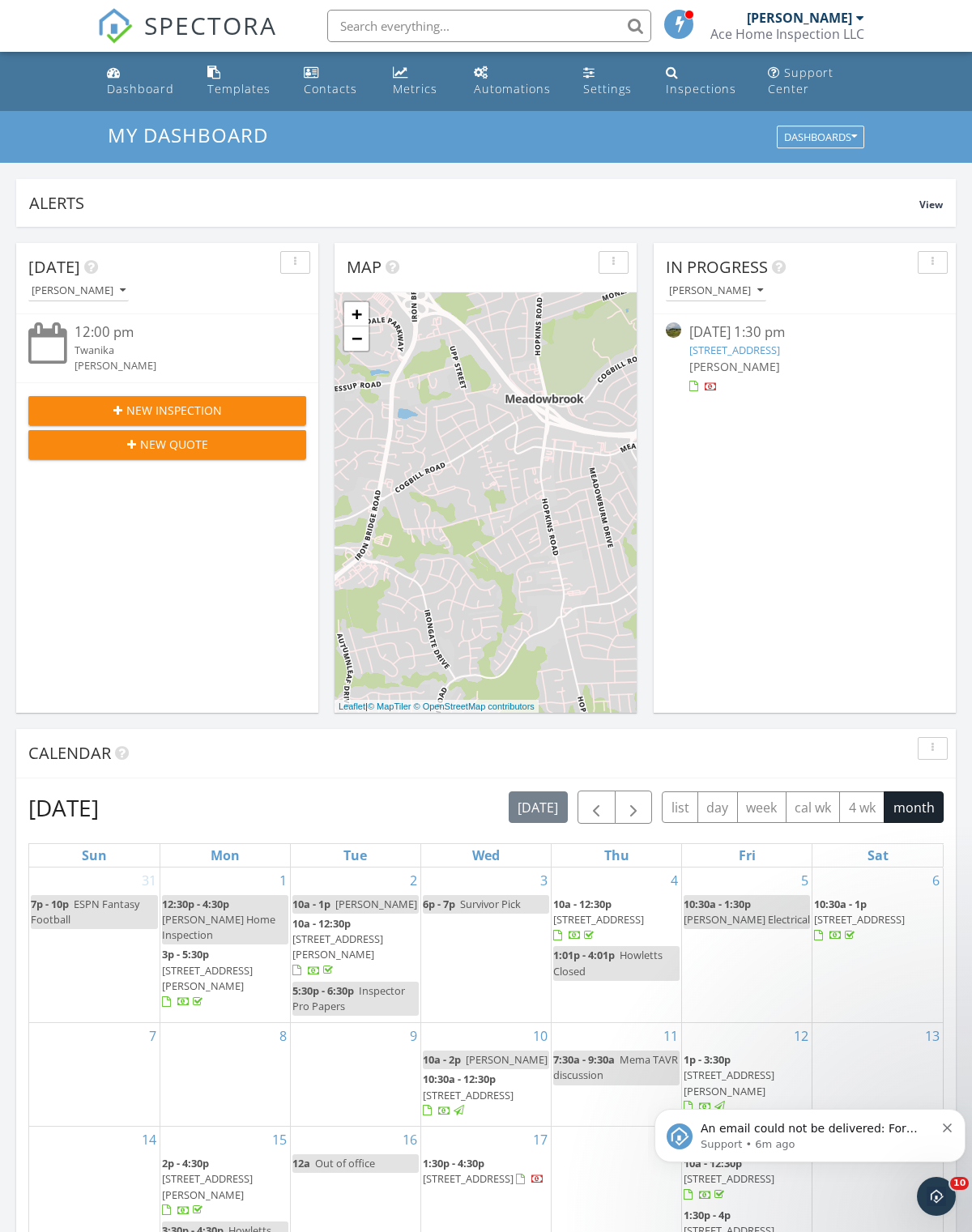
click at [851, 1127] on span "An email could not be delivered: For more information, view Why emails don't ge…" at bounding box center [817, 1144] width 234 height 45
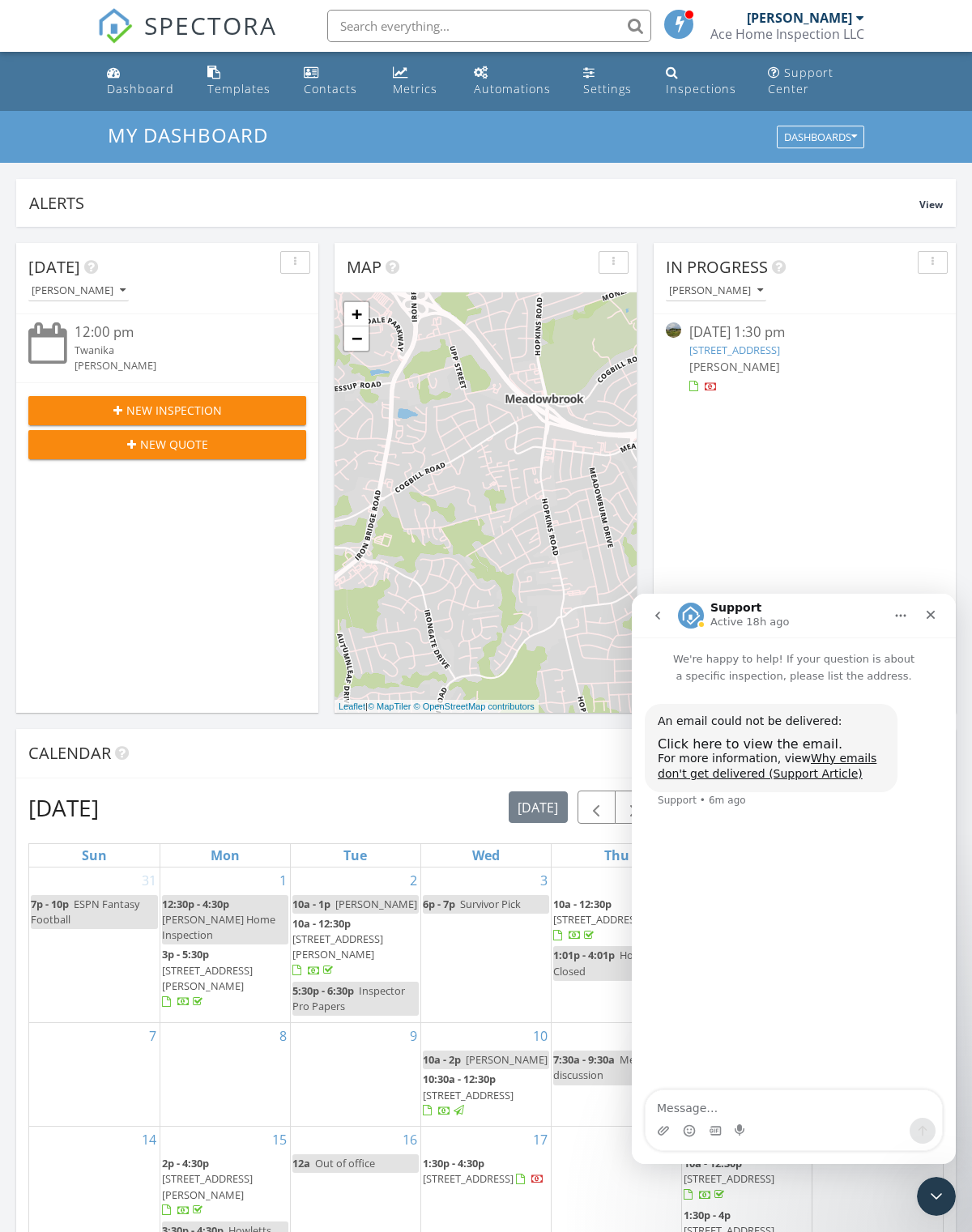
click at [793, 749] on span "Click here to view the email." at bounding box center [750, 744] width 184 height 16
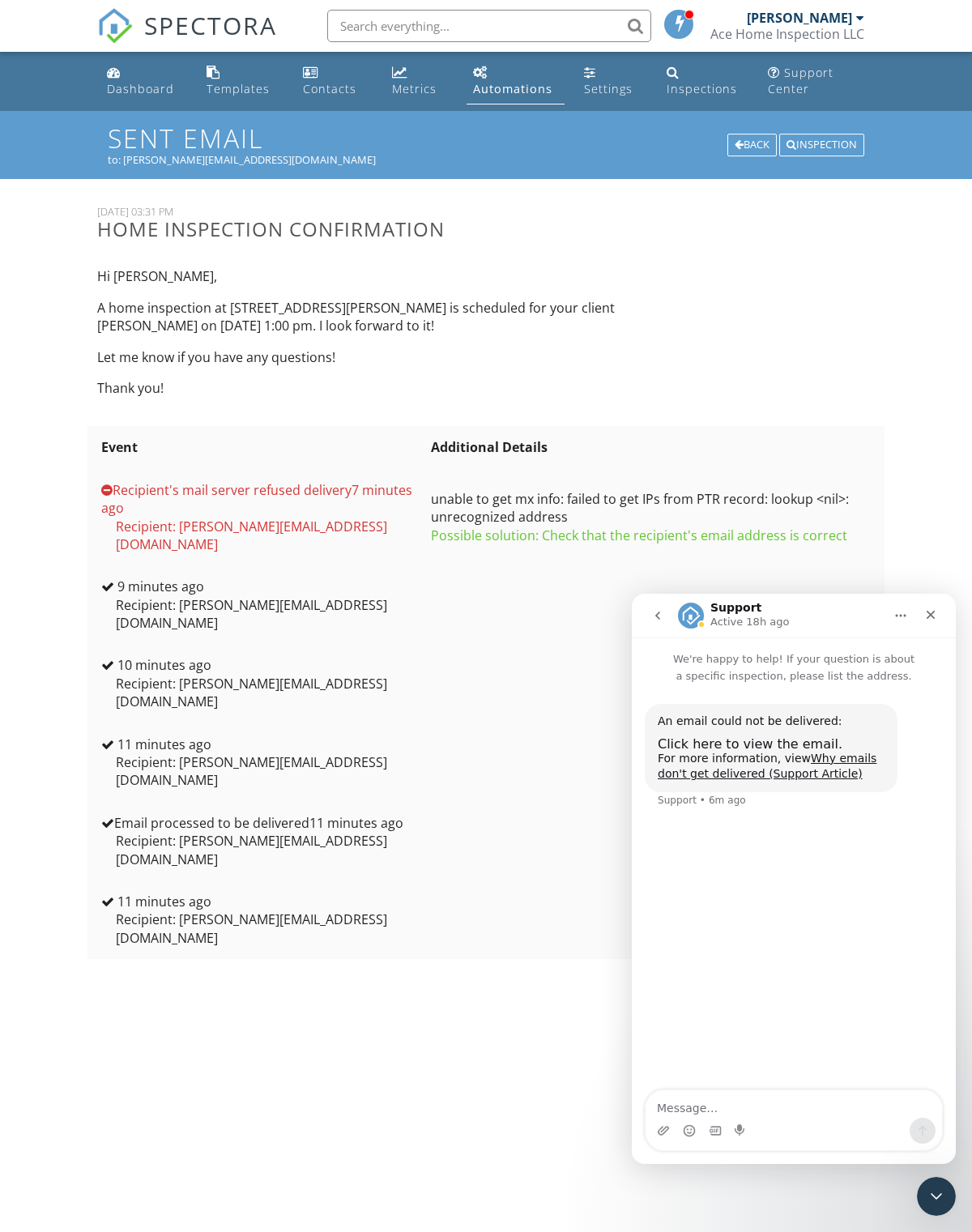
click at [924, 625] on div "Close" at bounding box center [930, 614] width 29 height 29
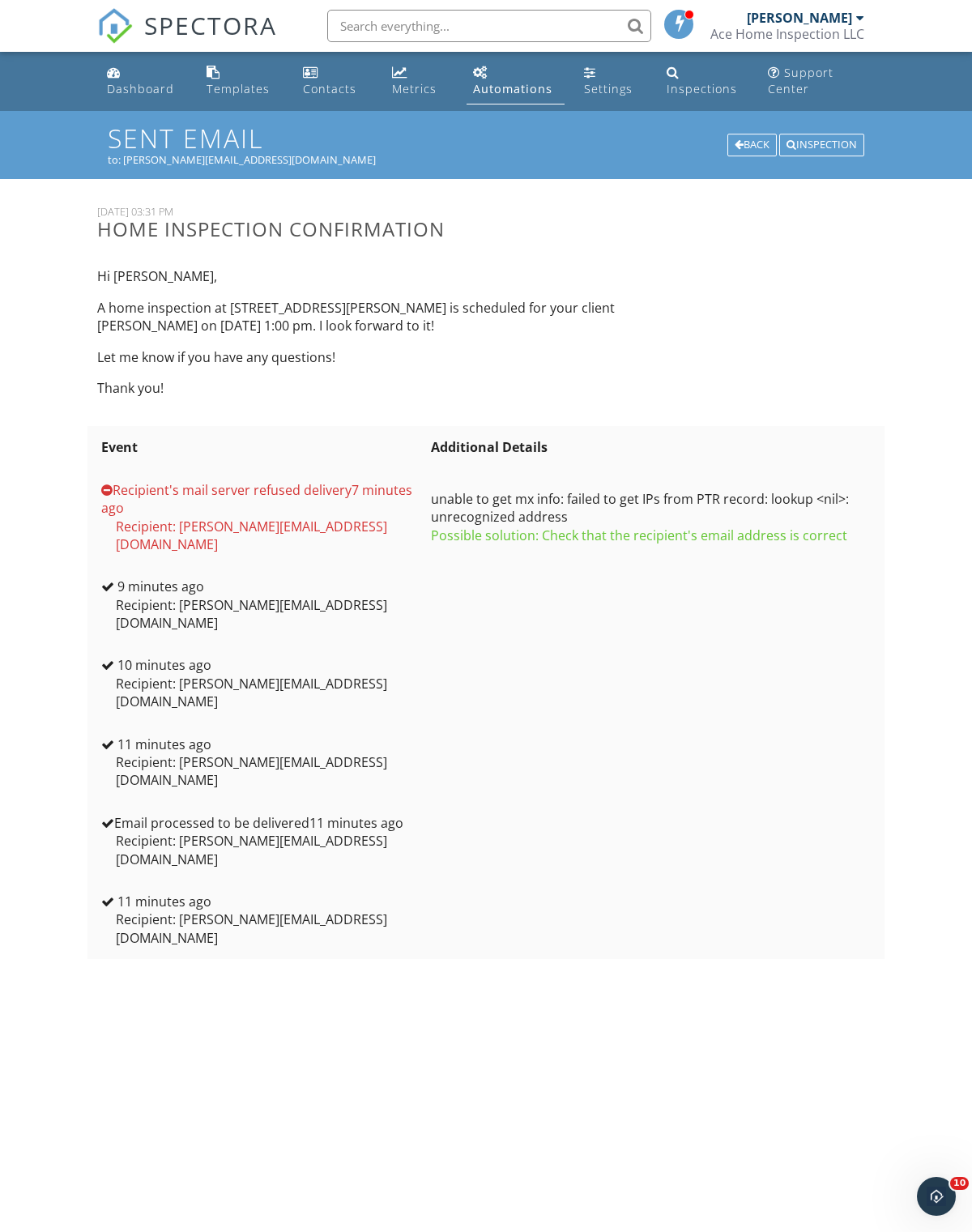
click at [131, 92] on div "Dashboard" at bounding box center [141, 88] width 67 height 16
